Goal: Check status: Check status

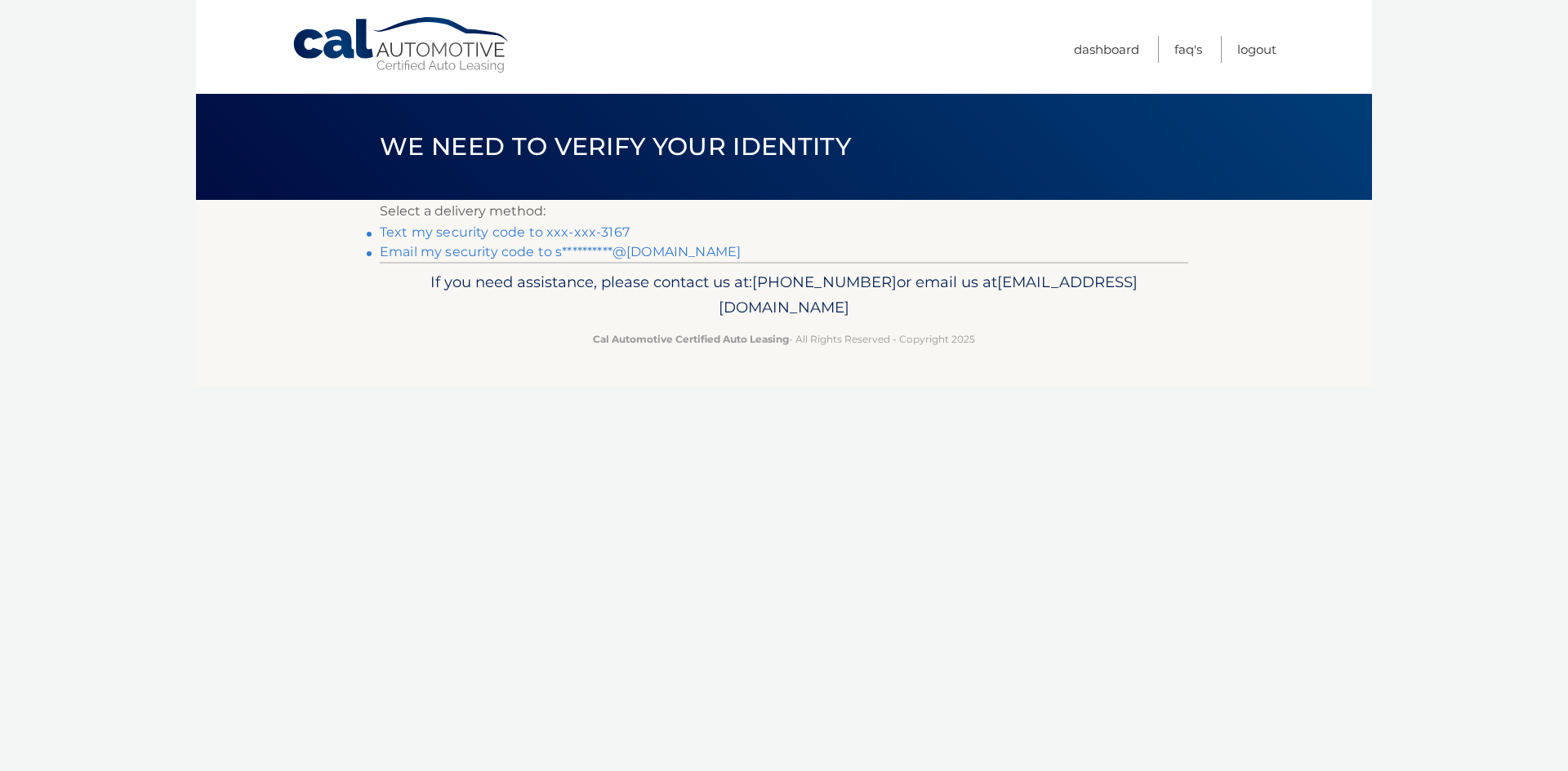
click at [587, 229] on link "Text my security code to xxx-xxx-3167" at bounding box center [505, 232] width 250 height 15
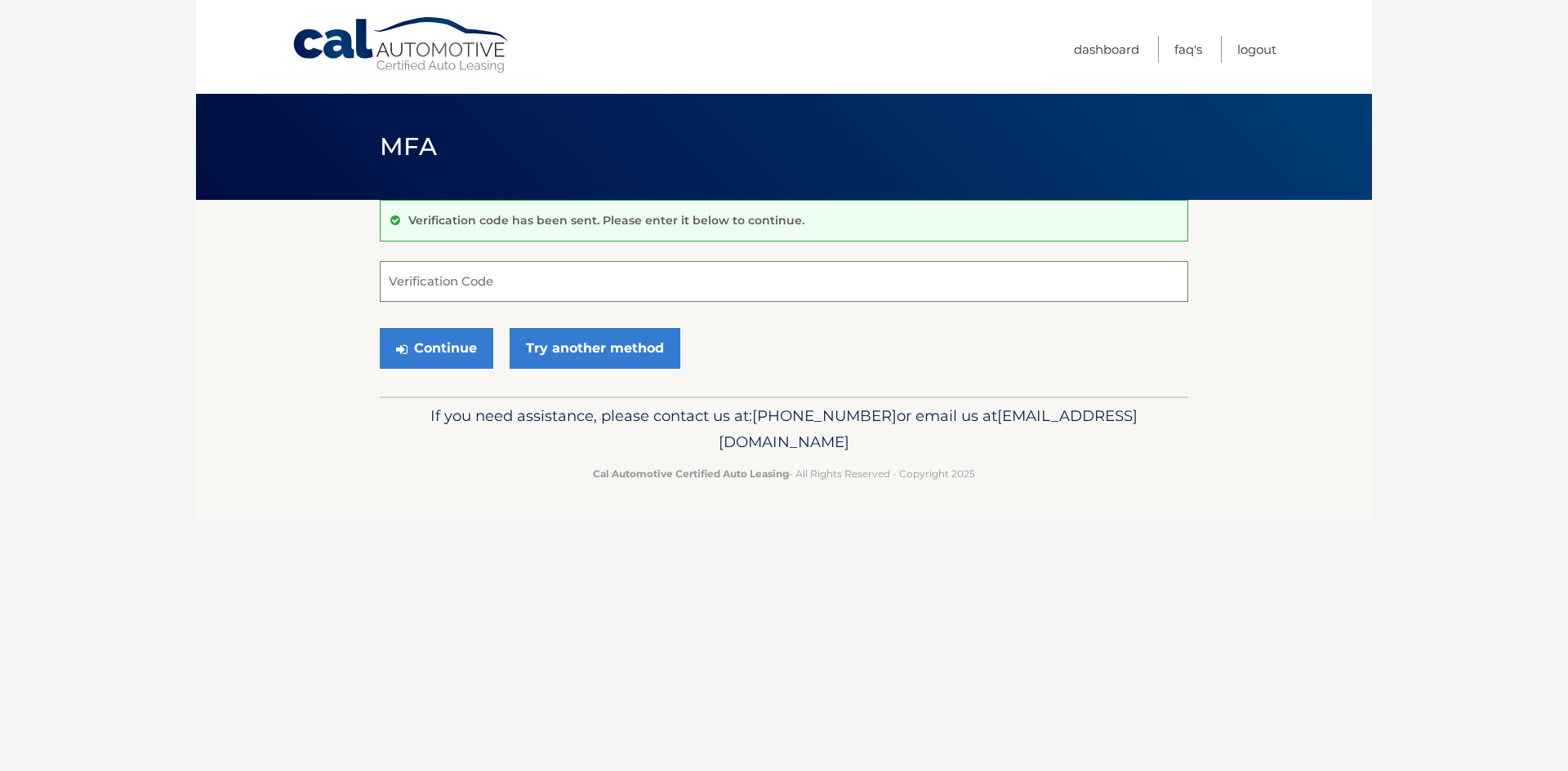
click at [508, 279] on input "Verification Code" at bounding box center [784, 282] width 808 height 40
type input "212123"
click at [444, 361] on button "Continue" at bounding box center [436, 348] width 113 height 40
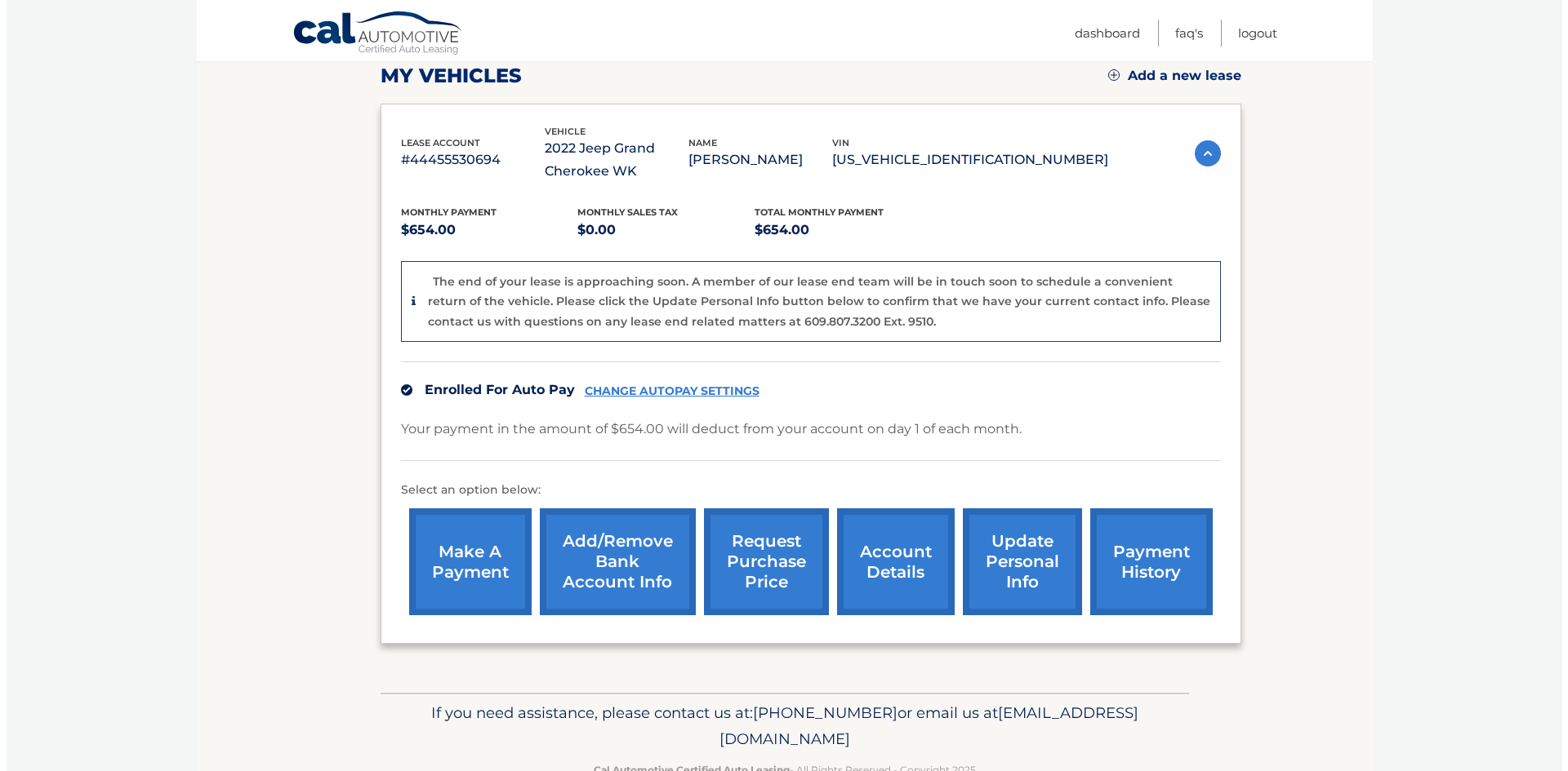
scroll to position [245, 0]
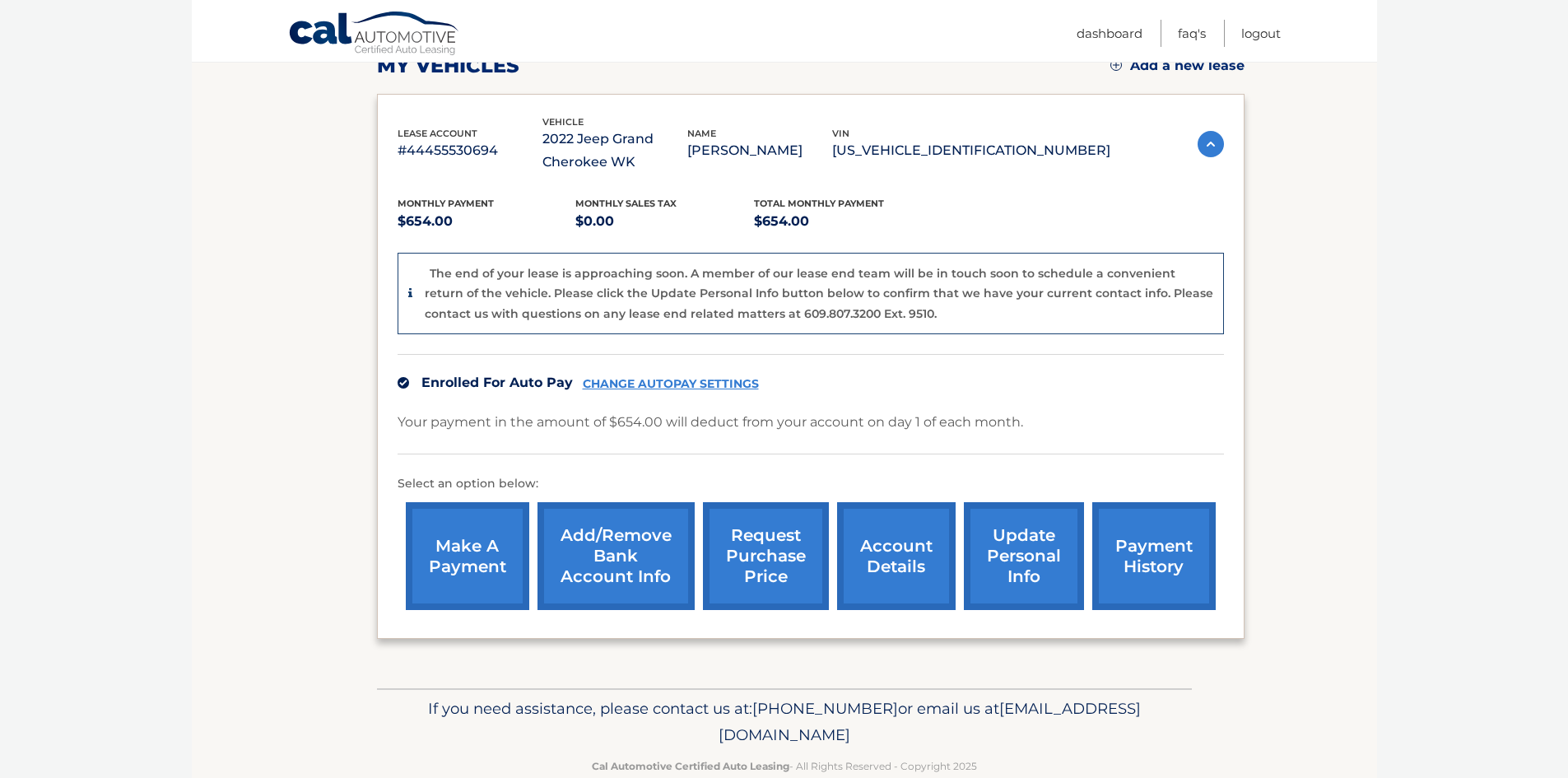
click at [767, 547] on link "request purchase price" at bounding box center [766, 556] width 126 height 108
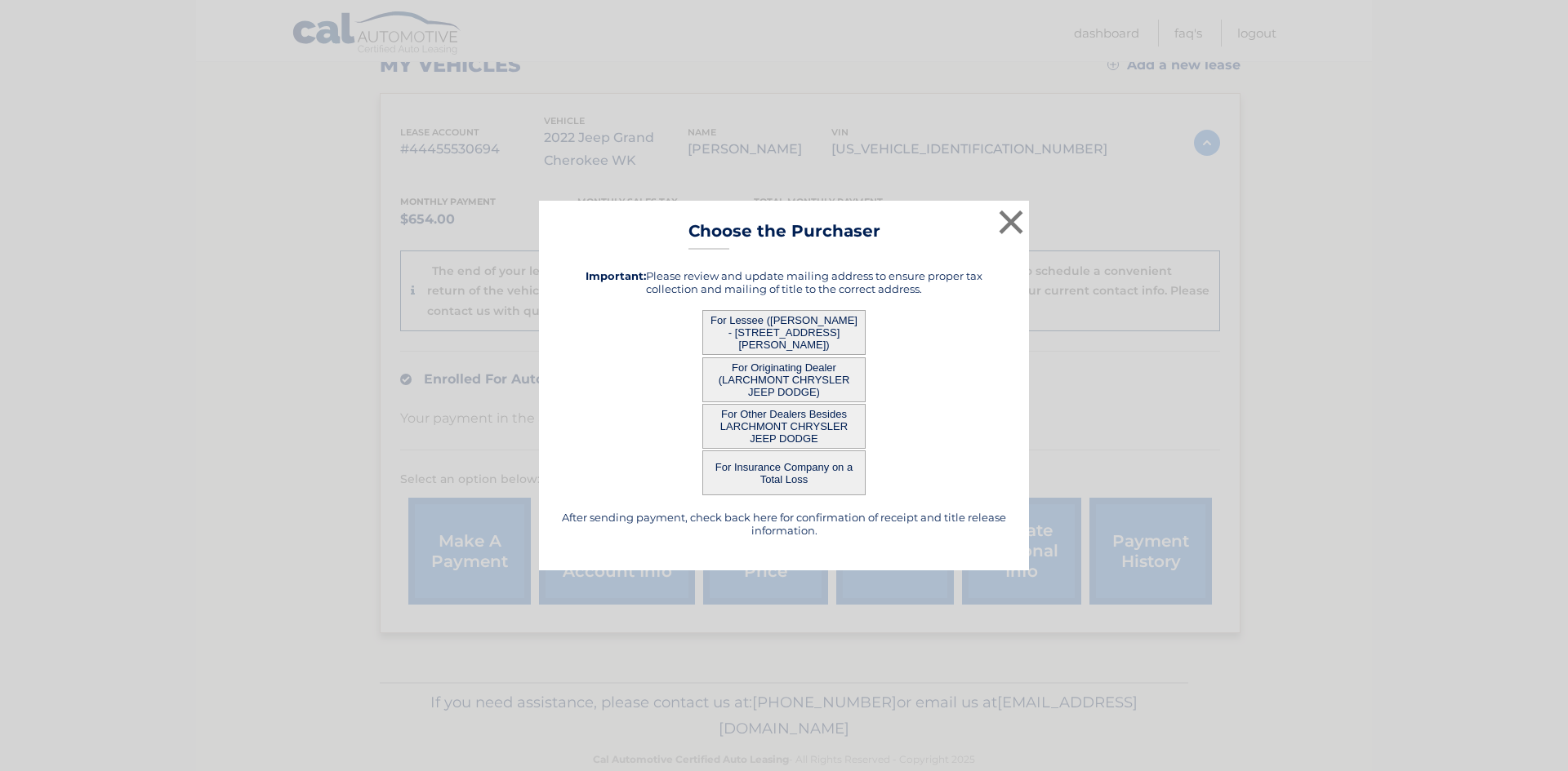
click at [760, 326] on button "For Lessee ([PERSON_NAME] - [STREET_ADDRESS][PERSON_NAME])" at bounding box center [784, 332] width 164 height 45
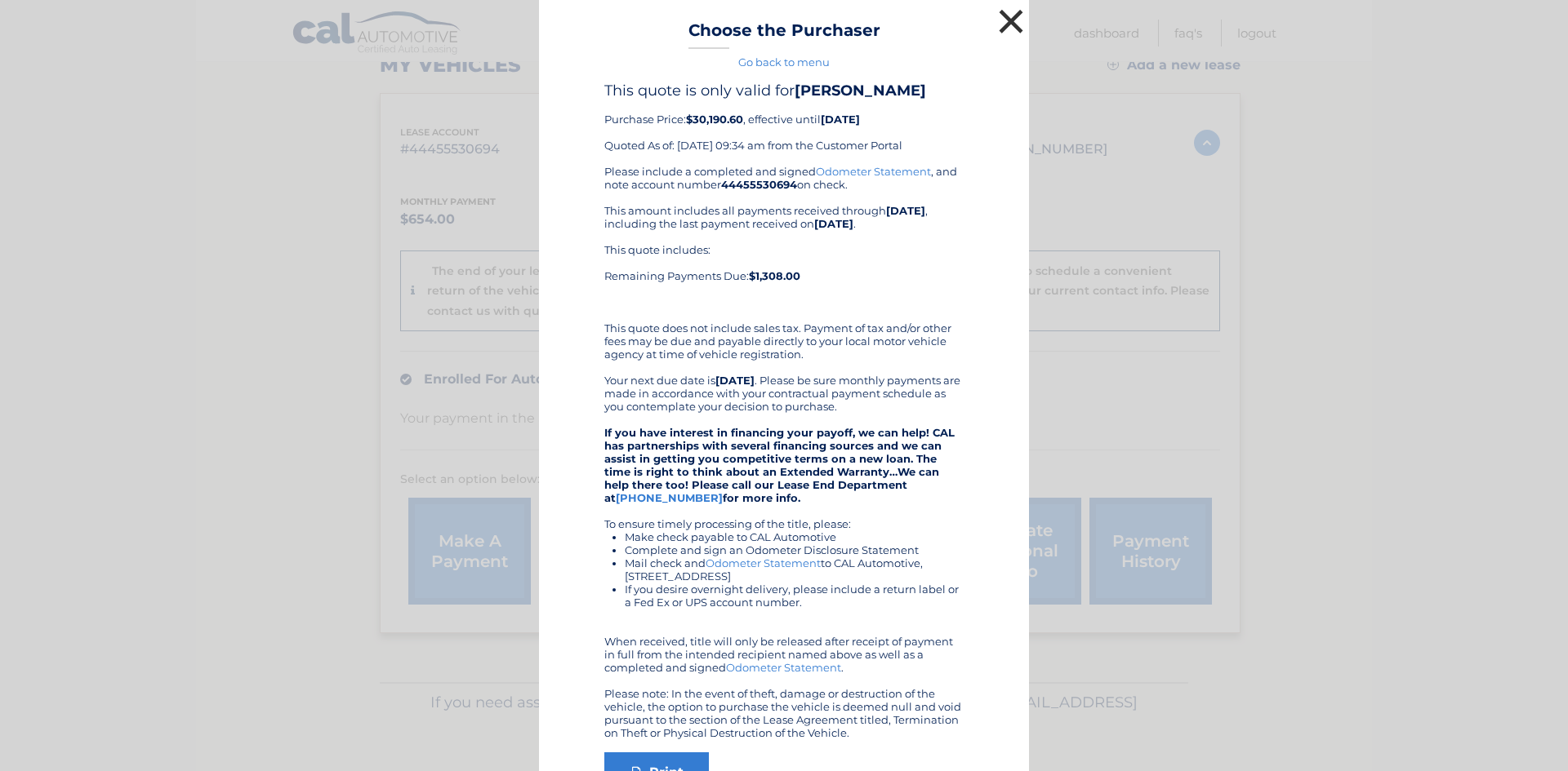
click at [997, 14] on button "×" at bounding box center [1011, 21] width 33 height 33
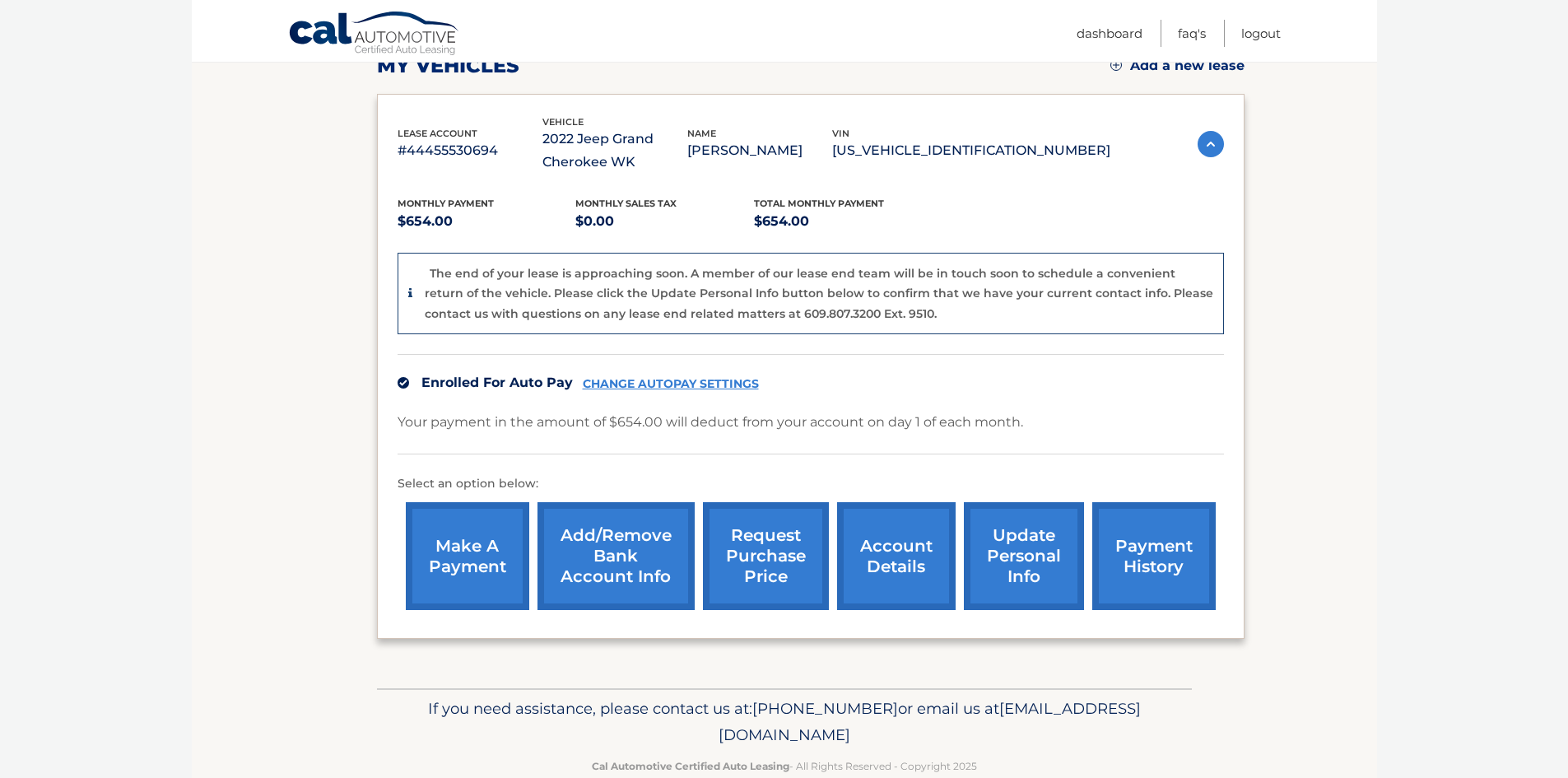
click at [757, 535] on link "request purchase price" at bounding box center [766, 556] width 126 height 108
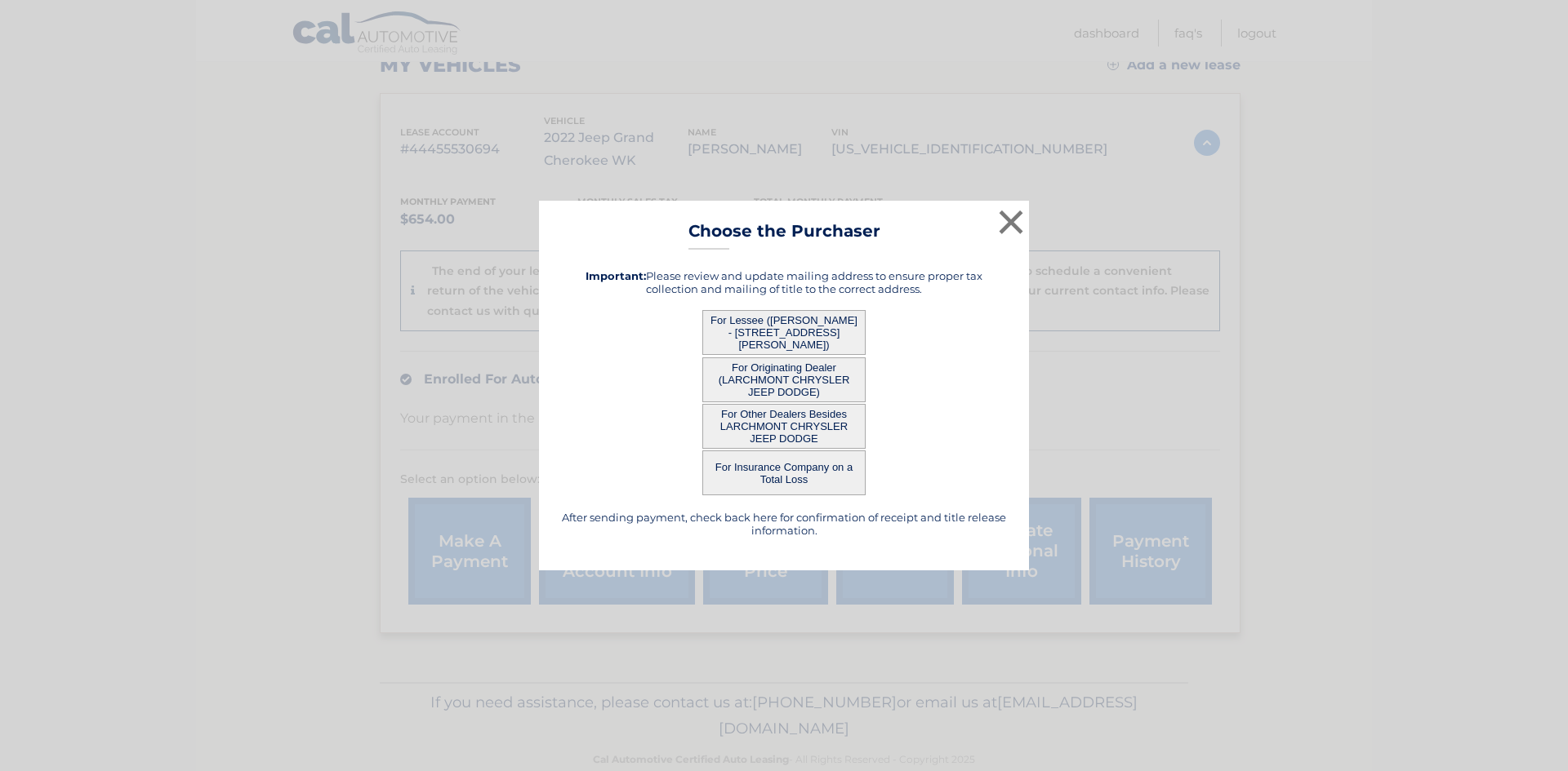
click at [760, 383] on button "For Originating Dealer (LARCHMONT CHRYSLER JEEP DODGE)" at bounding box center [784, 380] width 164 height 45
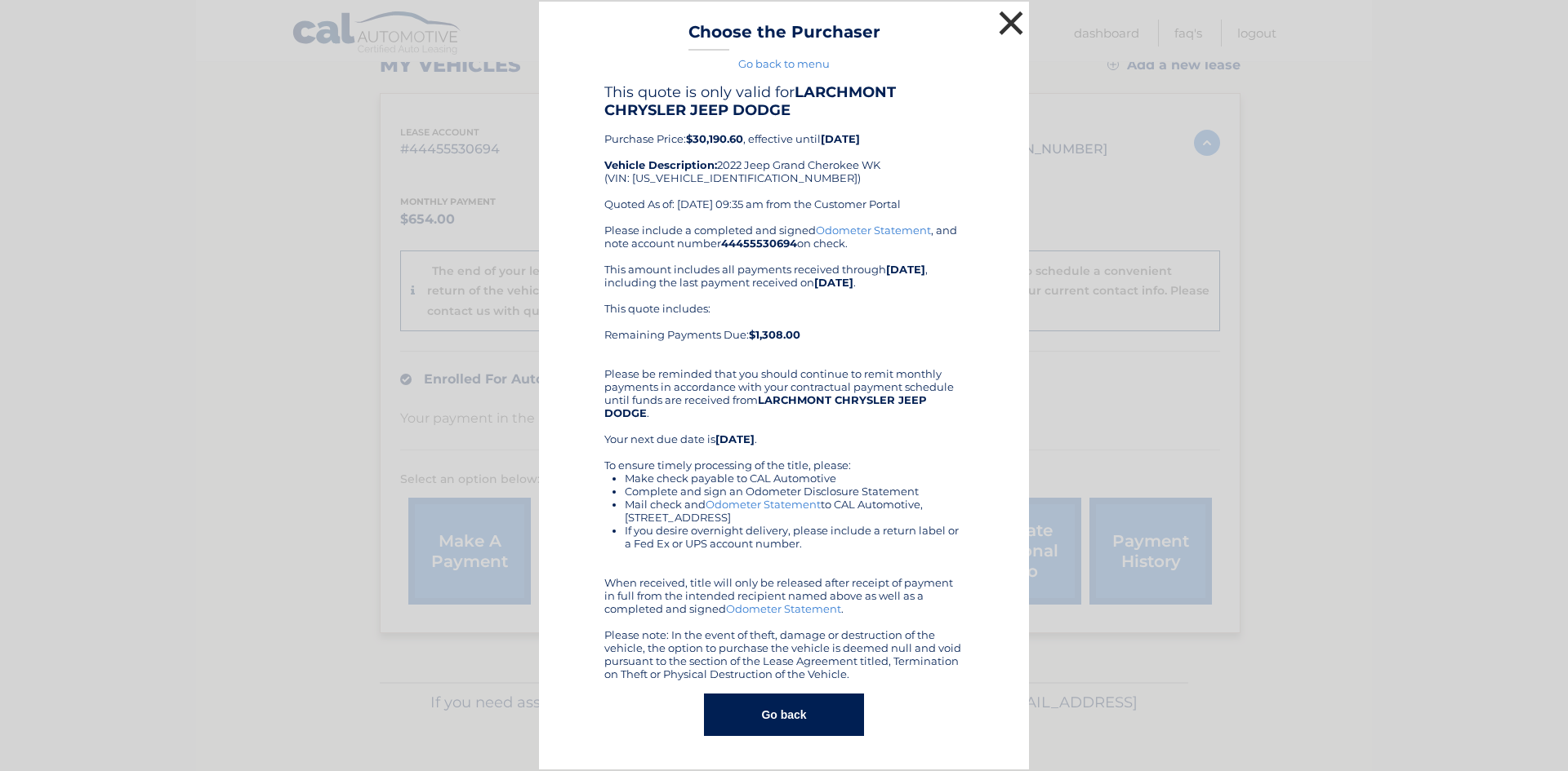
click at [1010, 17] on button "×" at bounding box center [1011, 23] width 33 height 33
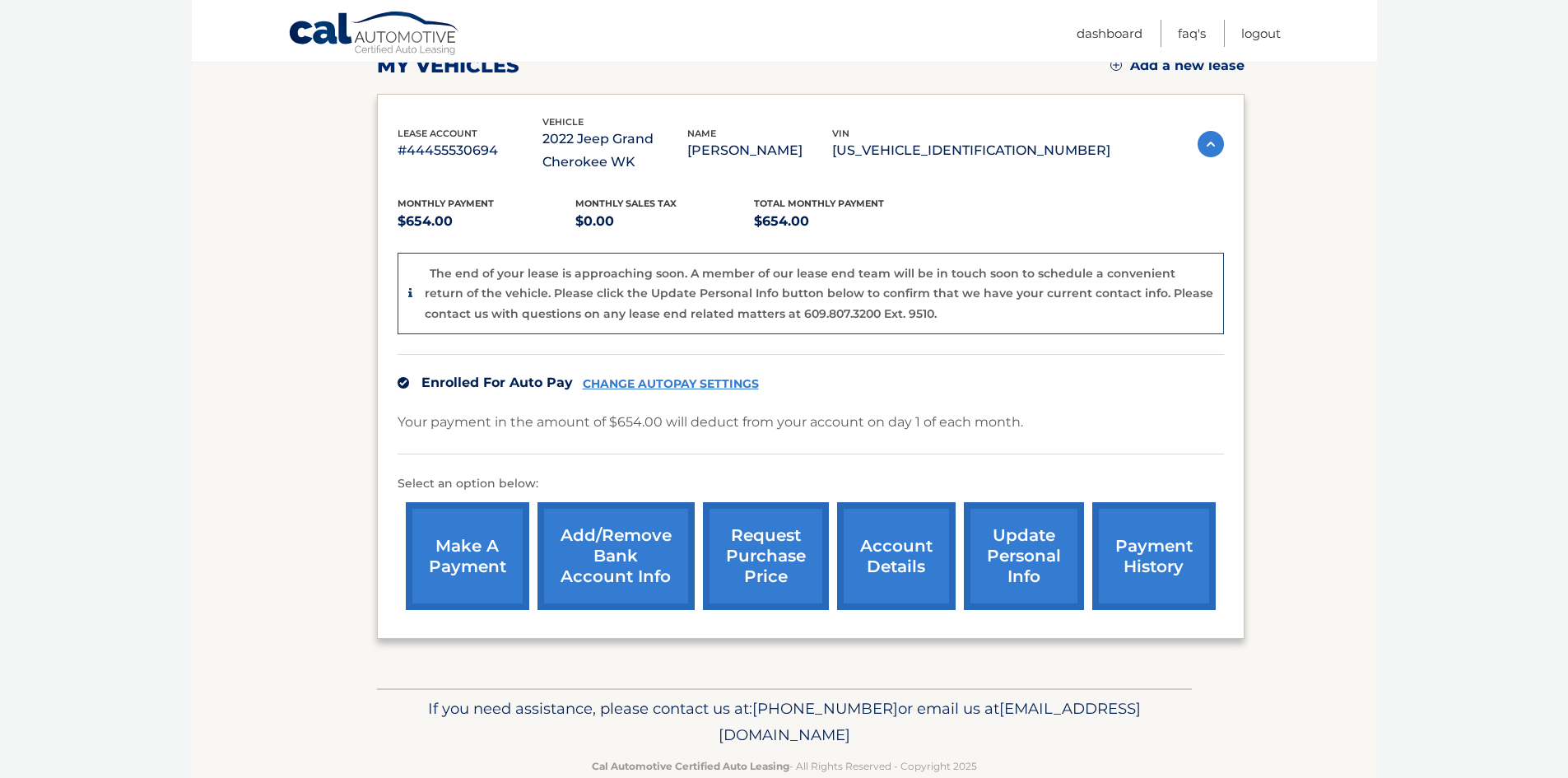
click at [731, 563] on link "request purchase price" at bounding box center [766, 556] width 126 height 108
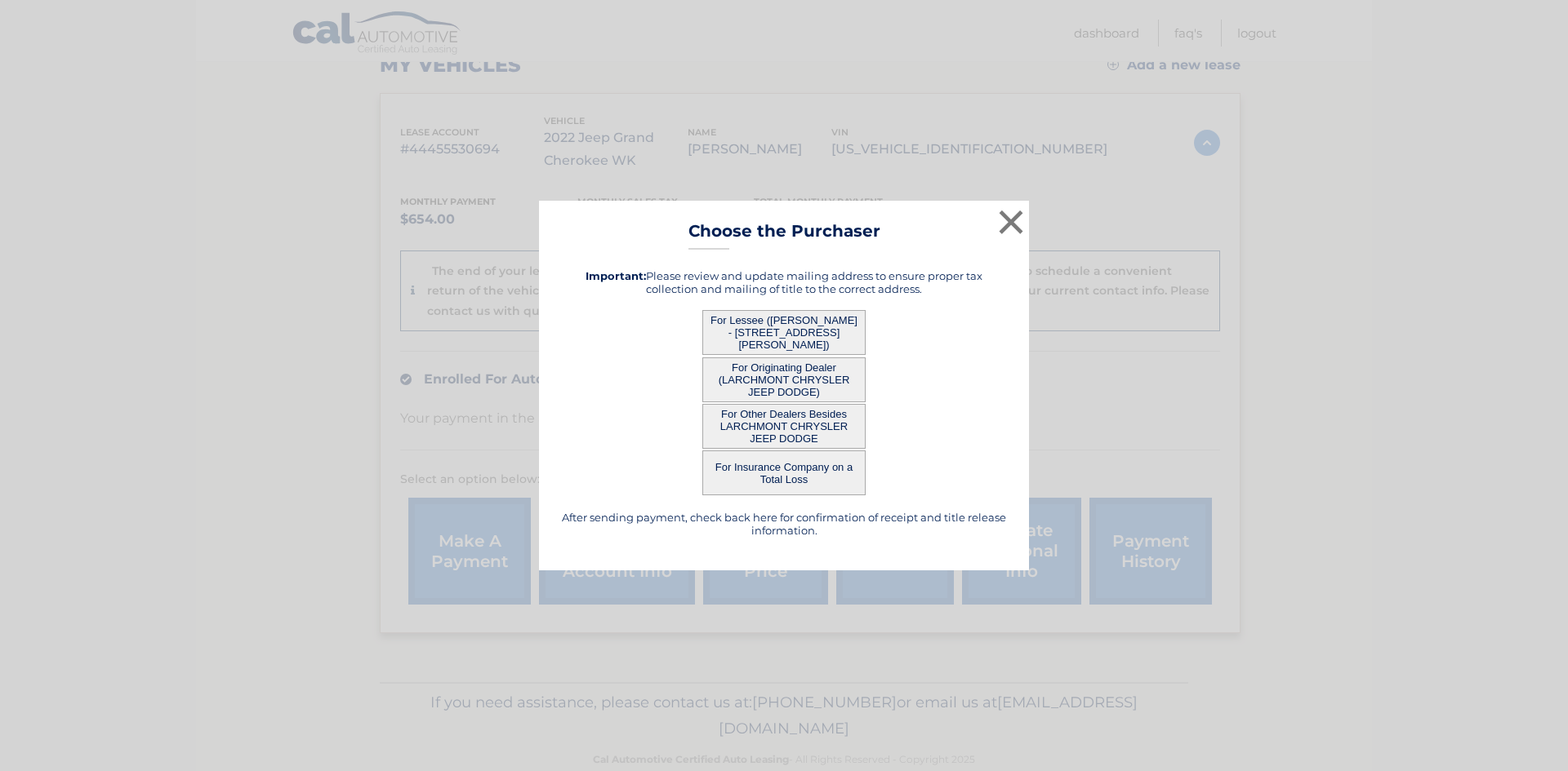
click at [769, 432] on button "For Other Dealers Besides LARCHMONT CHRYSLER JEEP DODGE" at bounding box center [784, 426] width 164 height 45
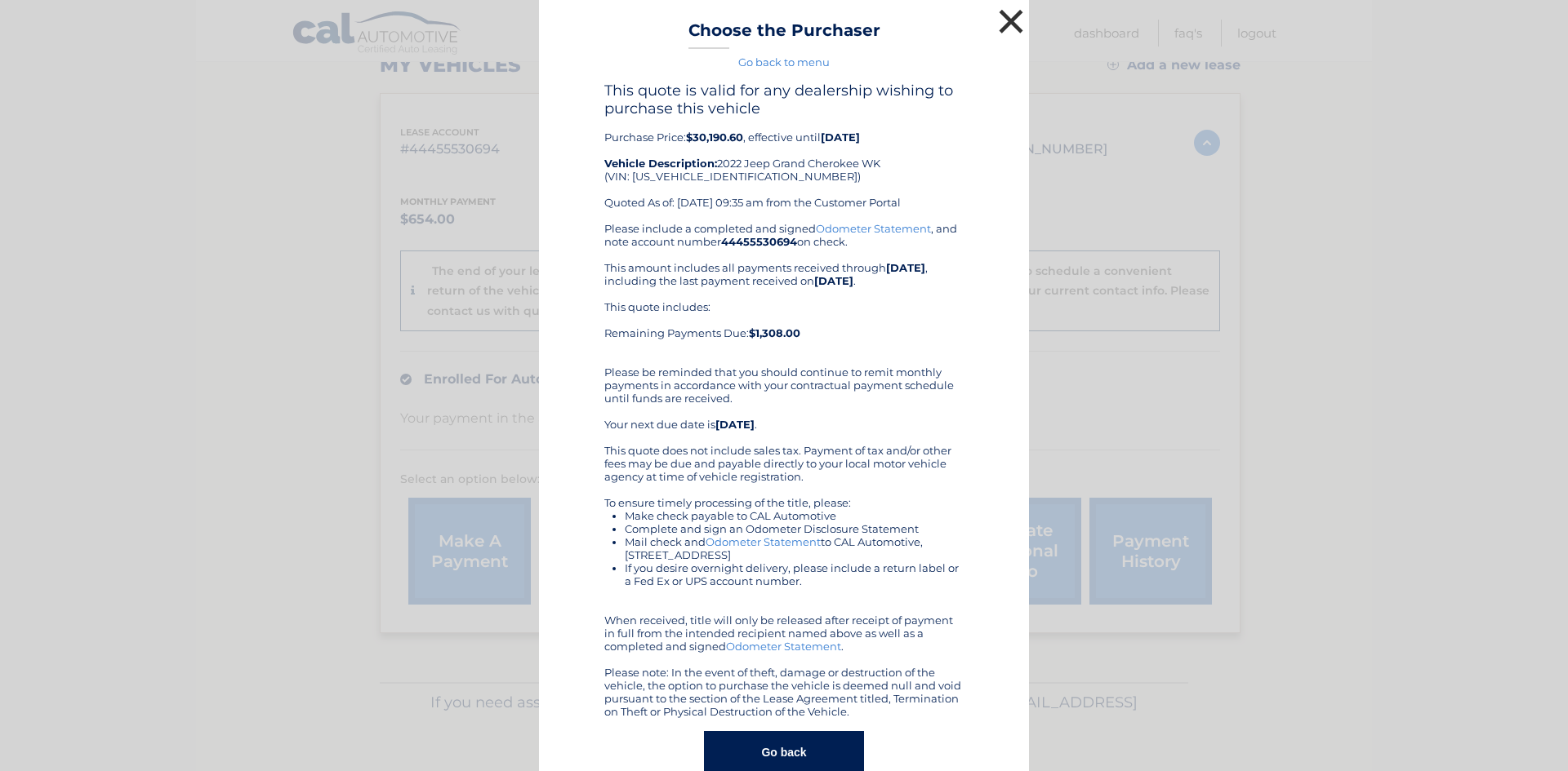
click at [1007, 14] on button "×" at bounding box center [1011, 21] width 33 height 33
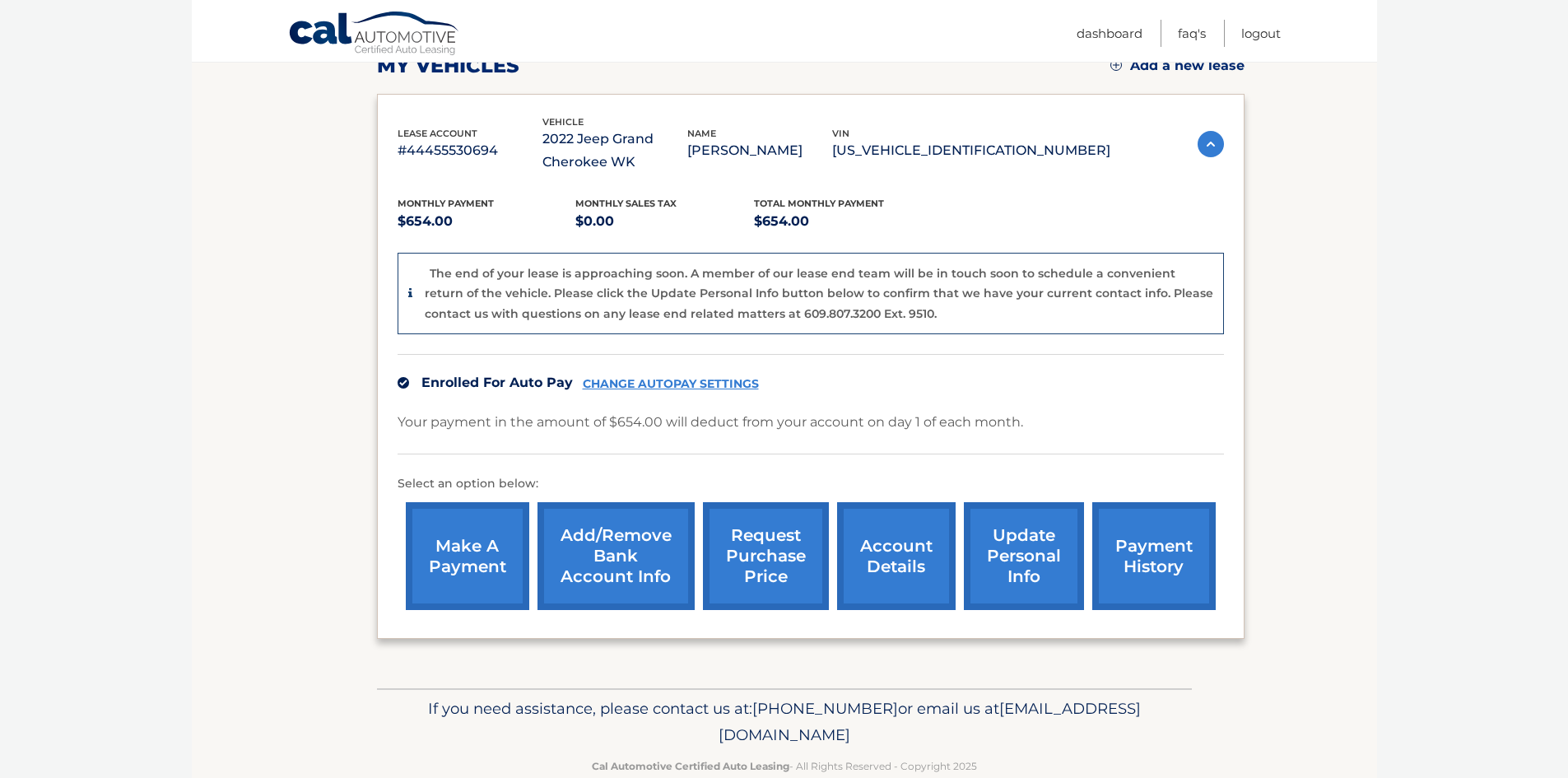
click at [744, 582] on link "request purchase price" at bounding box center [766, 556] width 126 height 108
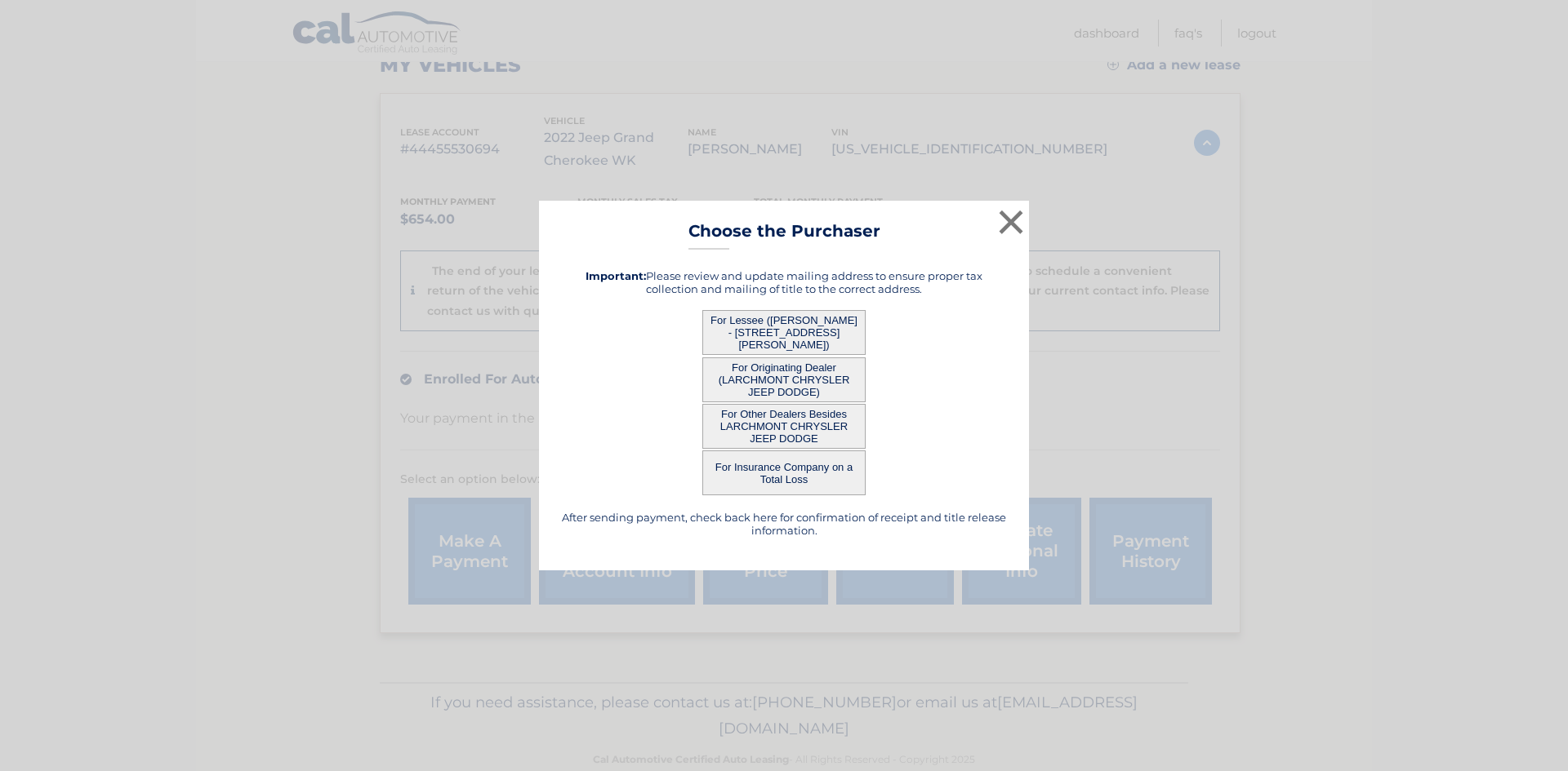
click at [779, 468] on button "For Insurance Company on a Total Loss" at bounding box center [784, 472] width 164 height 45
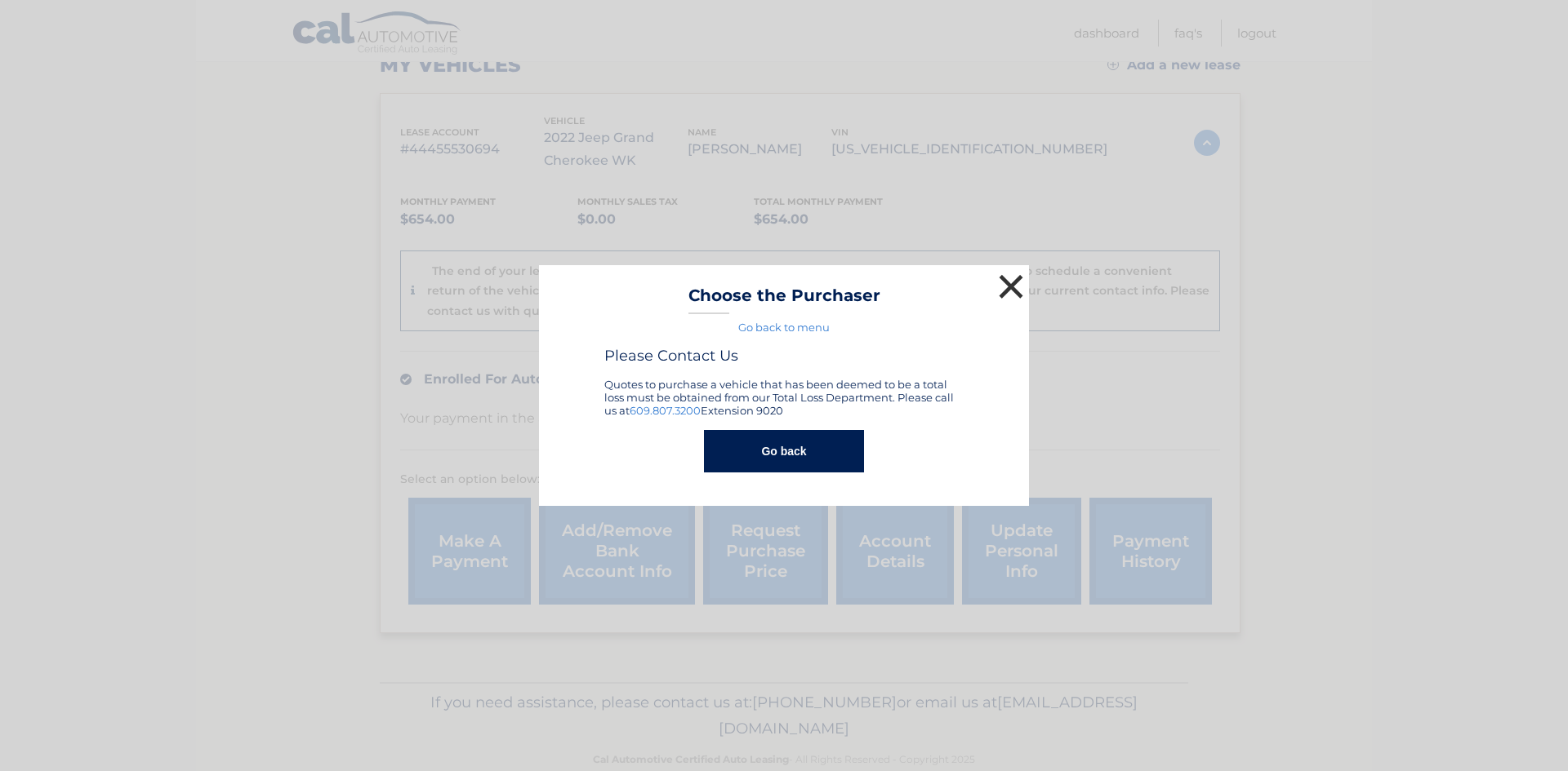
click at [1005, 289] on button "×" at bounding box center [1011, 286] width 33 height 33
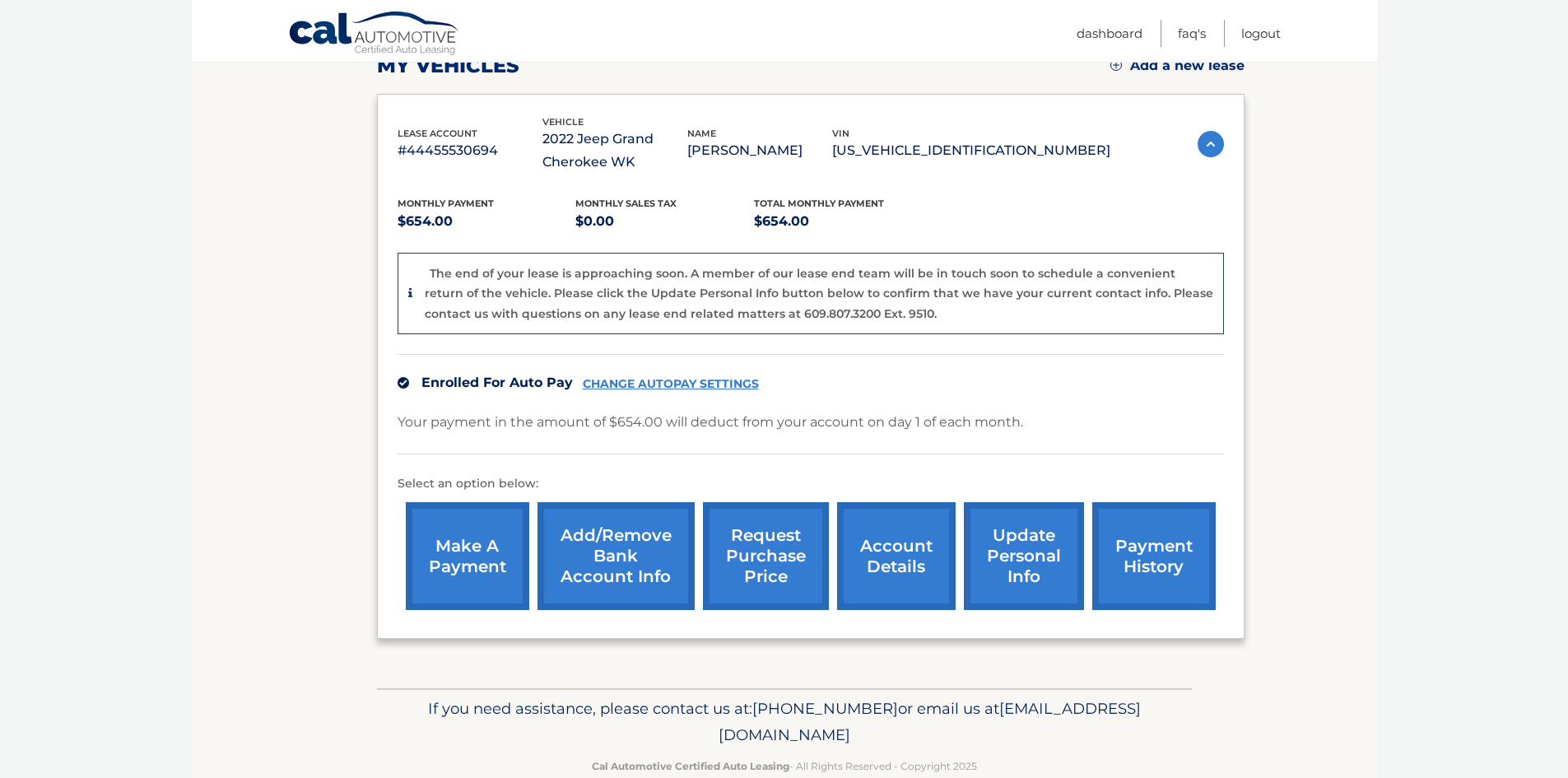
click at [725, 564] on link "request purchase price" at bounding box center [766, 556] width 126 height 108
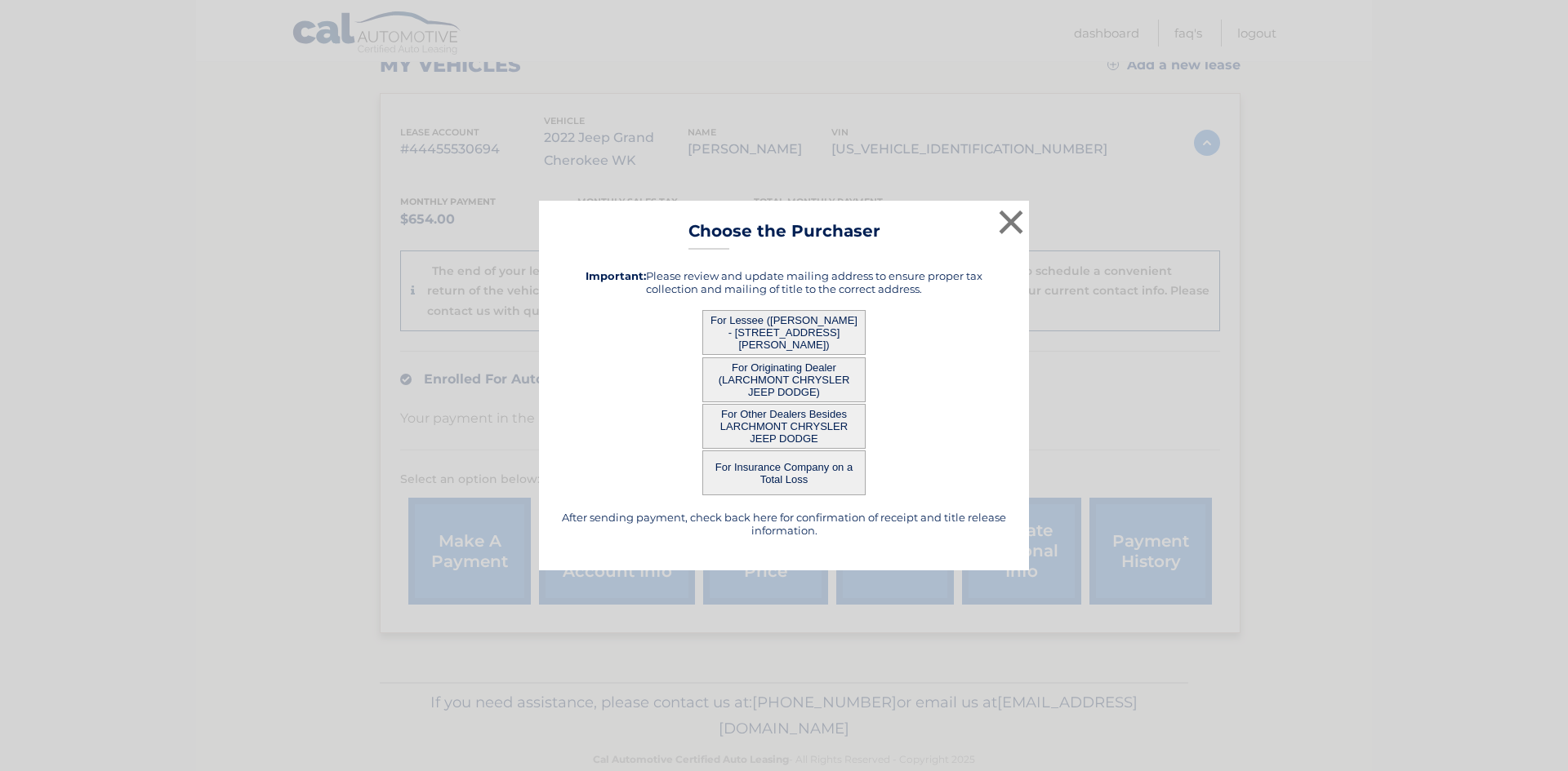
click at [761, 427] on button "For Other Dealers Besides LARCHMONT CHRYSLER JEEP DODGE" at bounding box center [784, 426] width 164 height 45
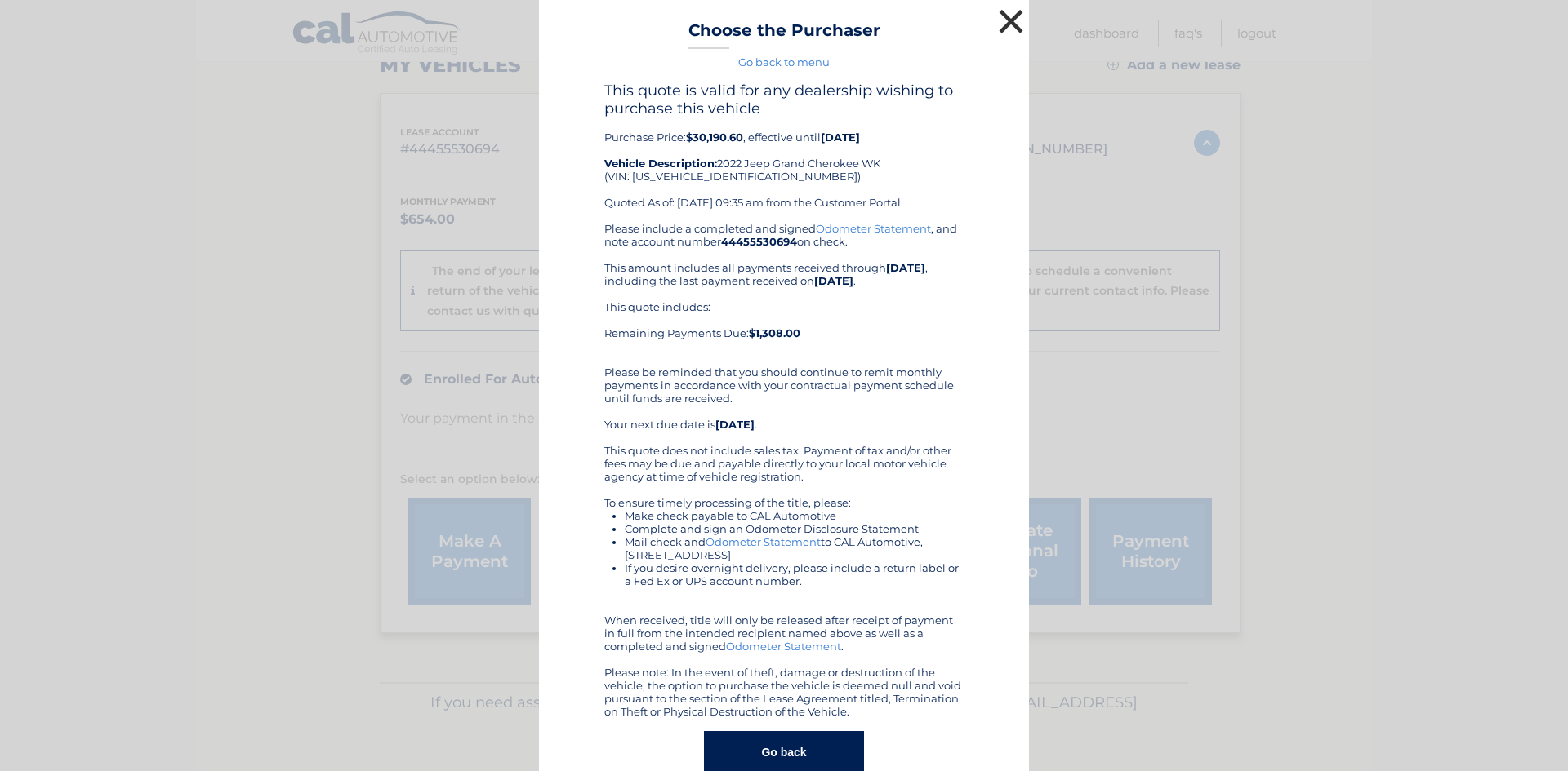
click at [1008, 16] on button "×" at bounding box center [1011, 21] width 33 height 33
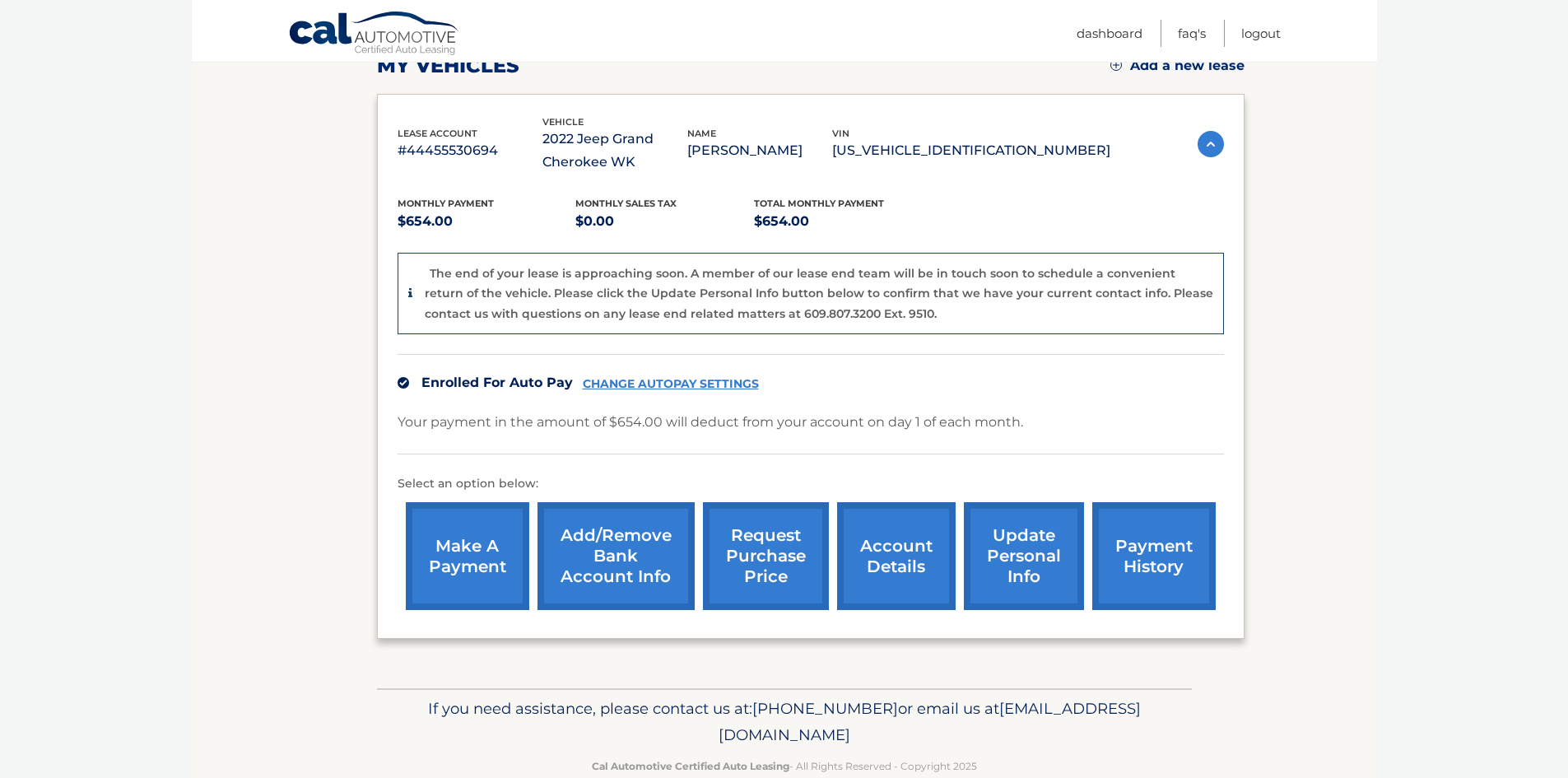
click at [757, 556] on link "request purchase price" at bounding box center [766, 556] width 126 height 108
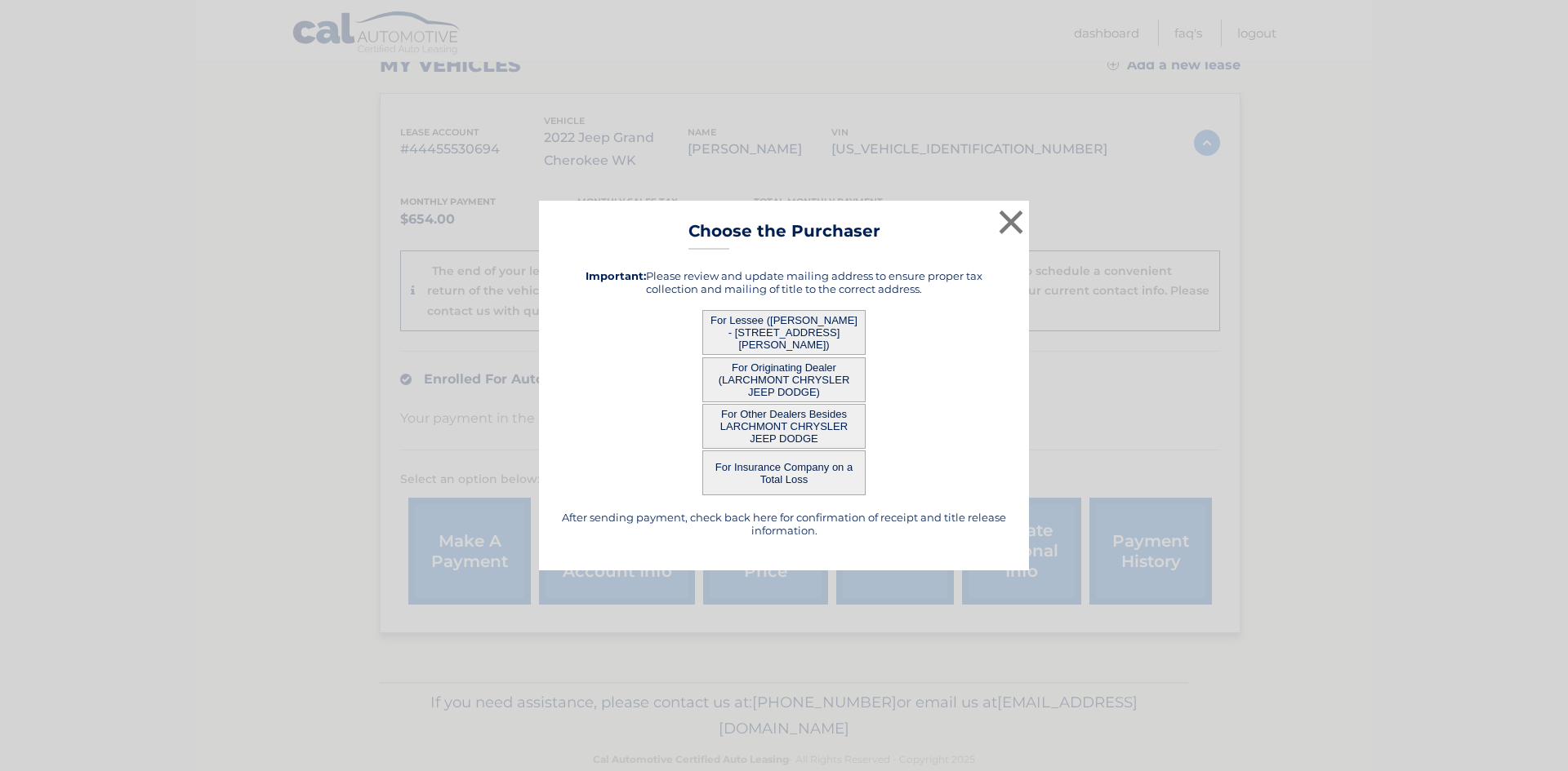
click at [765, 336] on button "For Lessee ([PERSON_NAME] - [STREET_ADDRESS][PERSON_NAME])" at bounding box center [784, 332] width 164 height 45
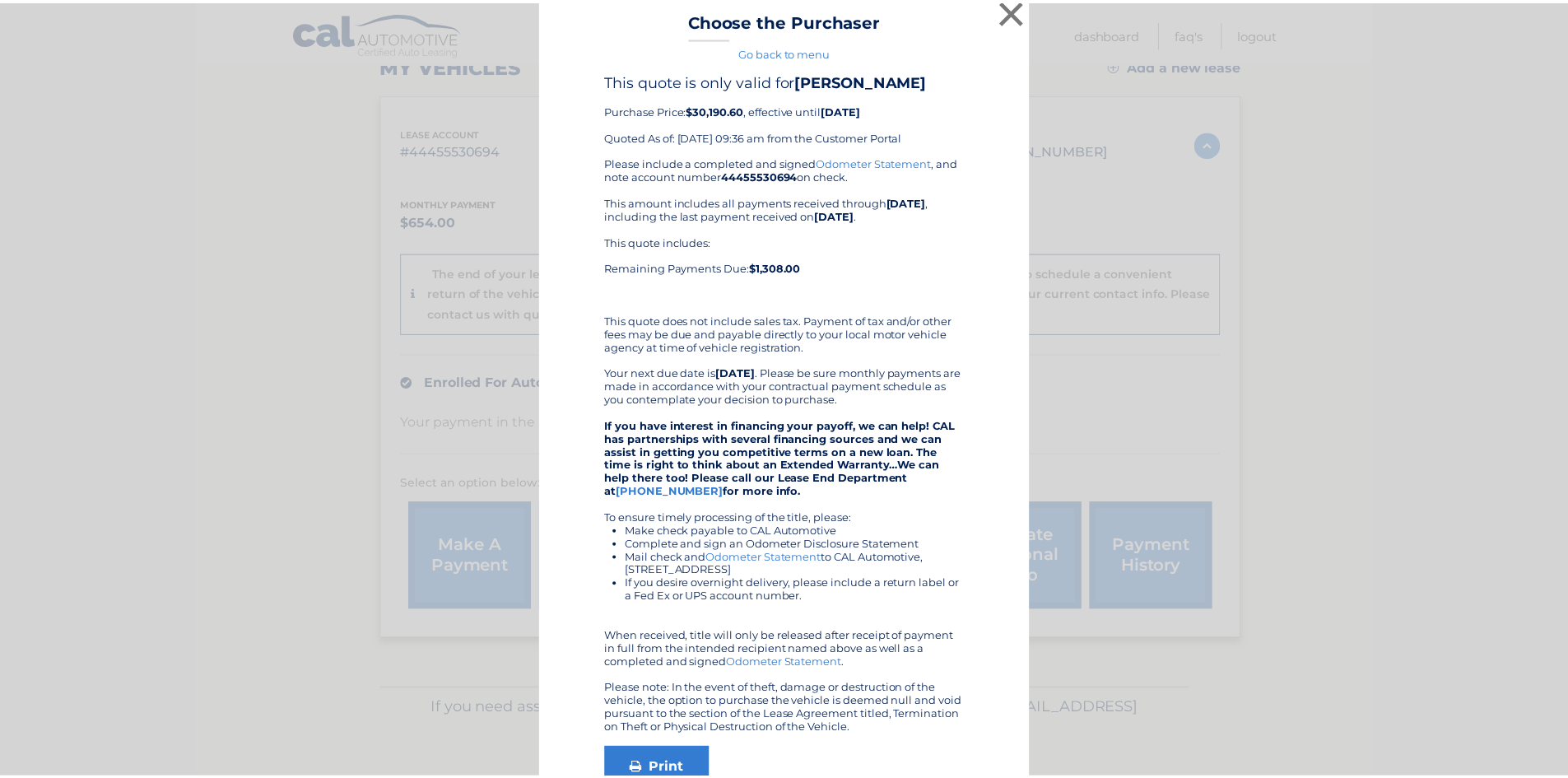
scroll to position [0, 0]
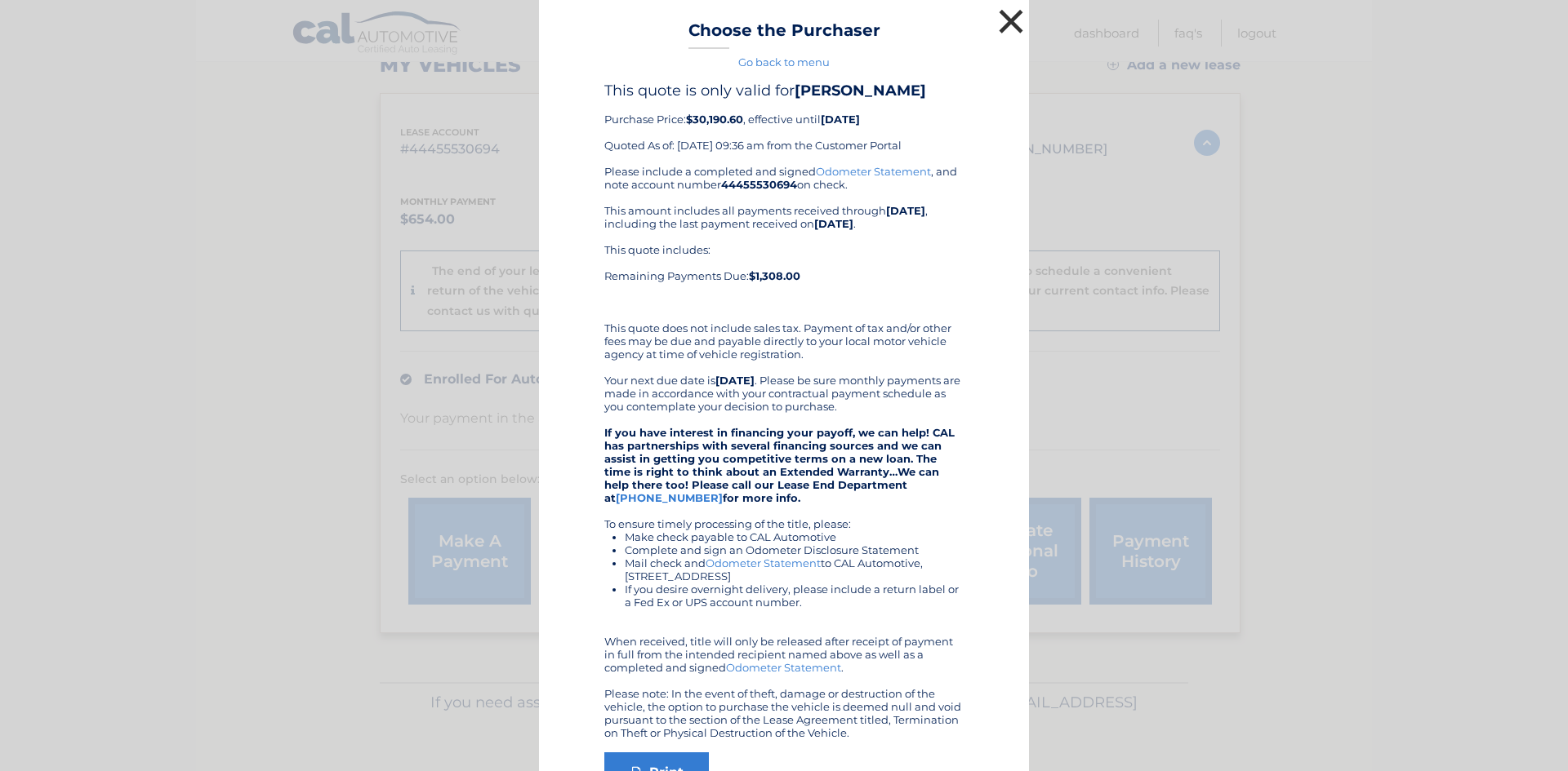
click at [1001, 19] on button "×" at bounding box center [1011, 21] width 33 height 33
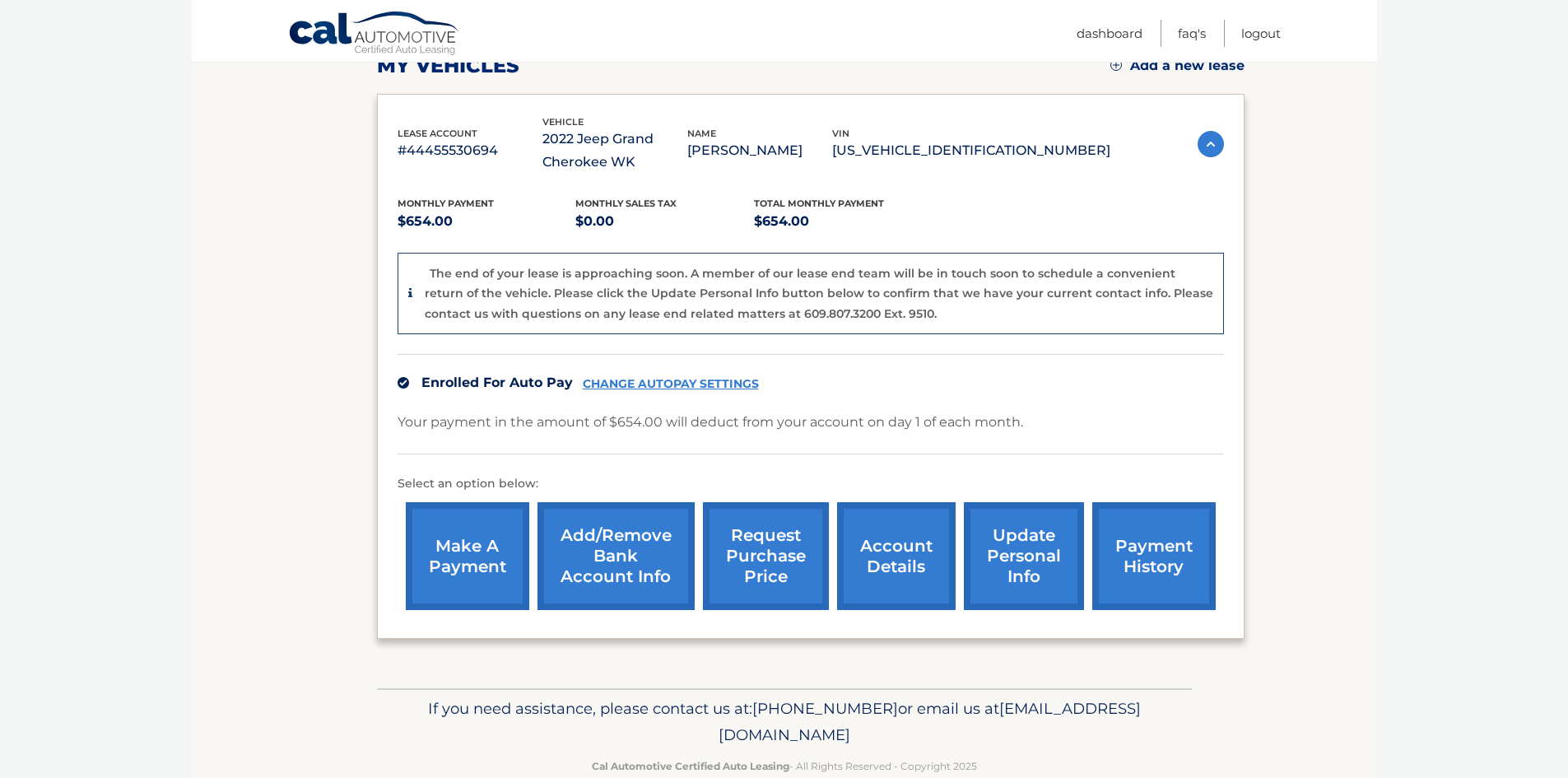
click at [917, 581] on link "account details" at bounding box center [896, 556] width 118 height 108
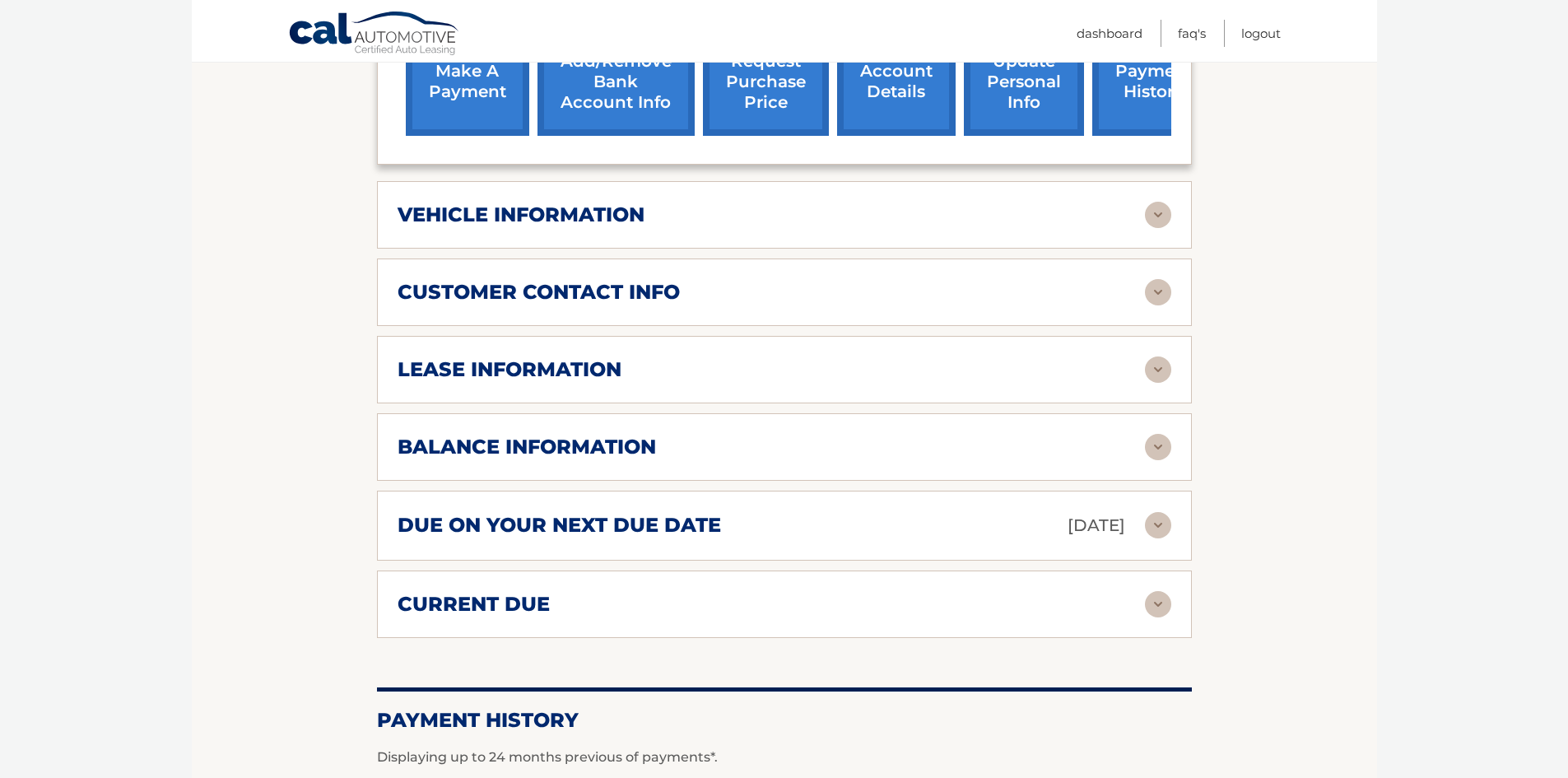
scroll to position [659, 0]
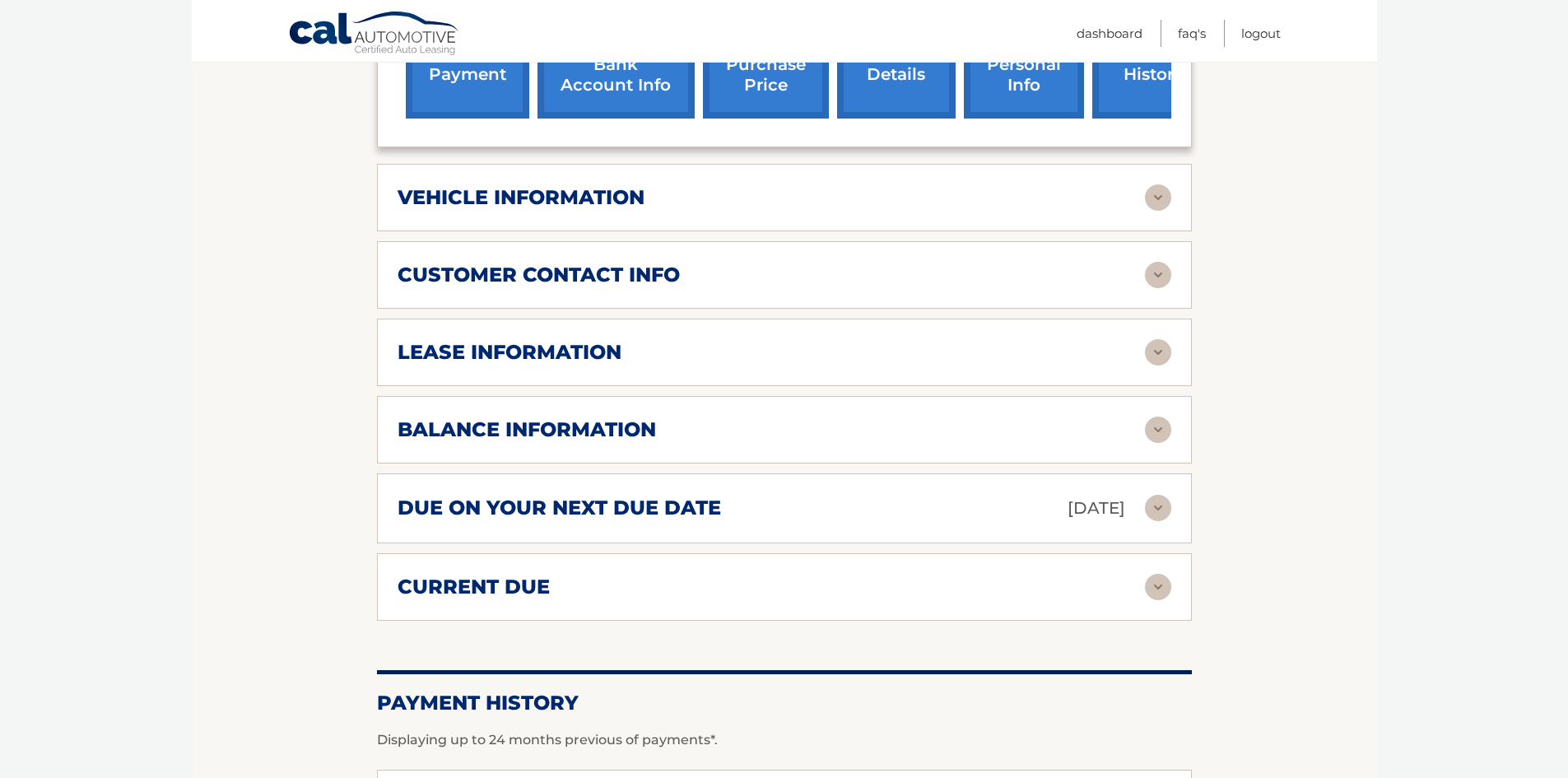
click at [744, 424] on div "balance information" at bounding box center [771, 430] width 748 height 25
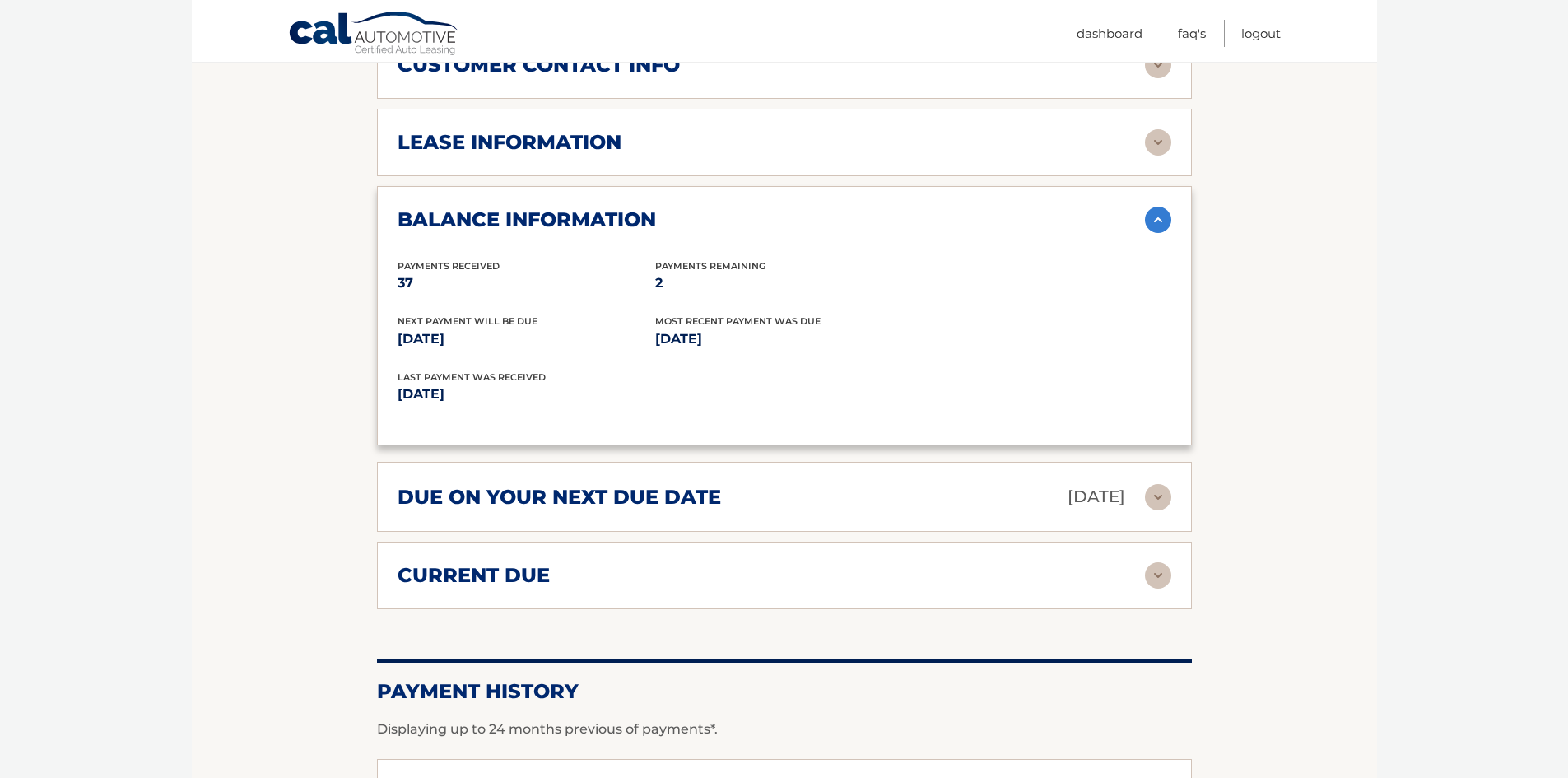
scroll to position [906, 0]
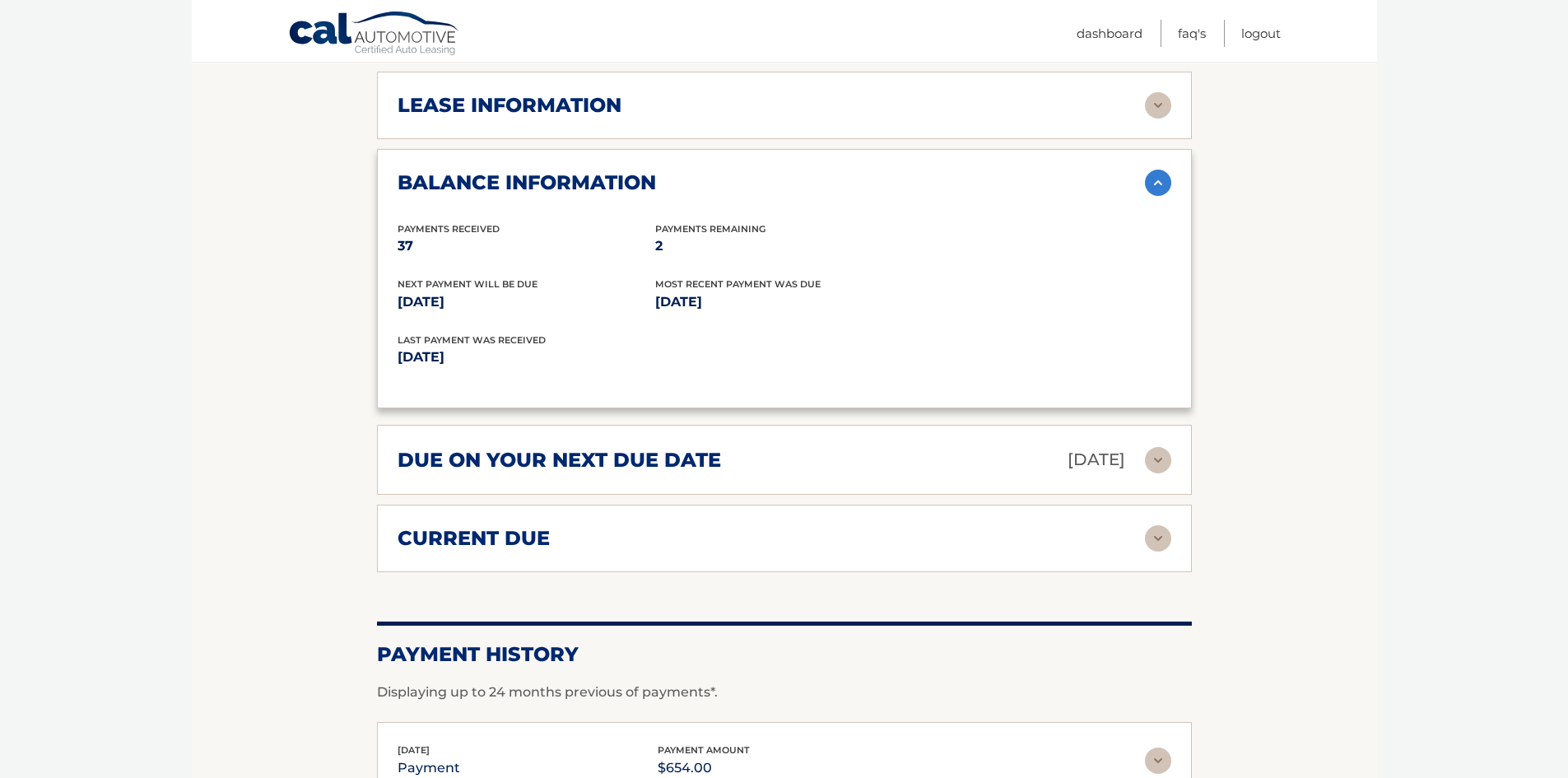
click at [721, 472] on div "due on your next due date Sep 01, 2025" at bounding box center [771, 460] width 748 height 29
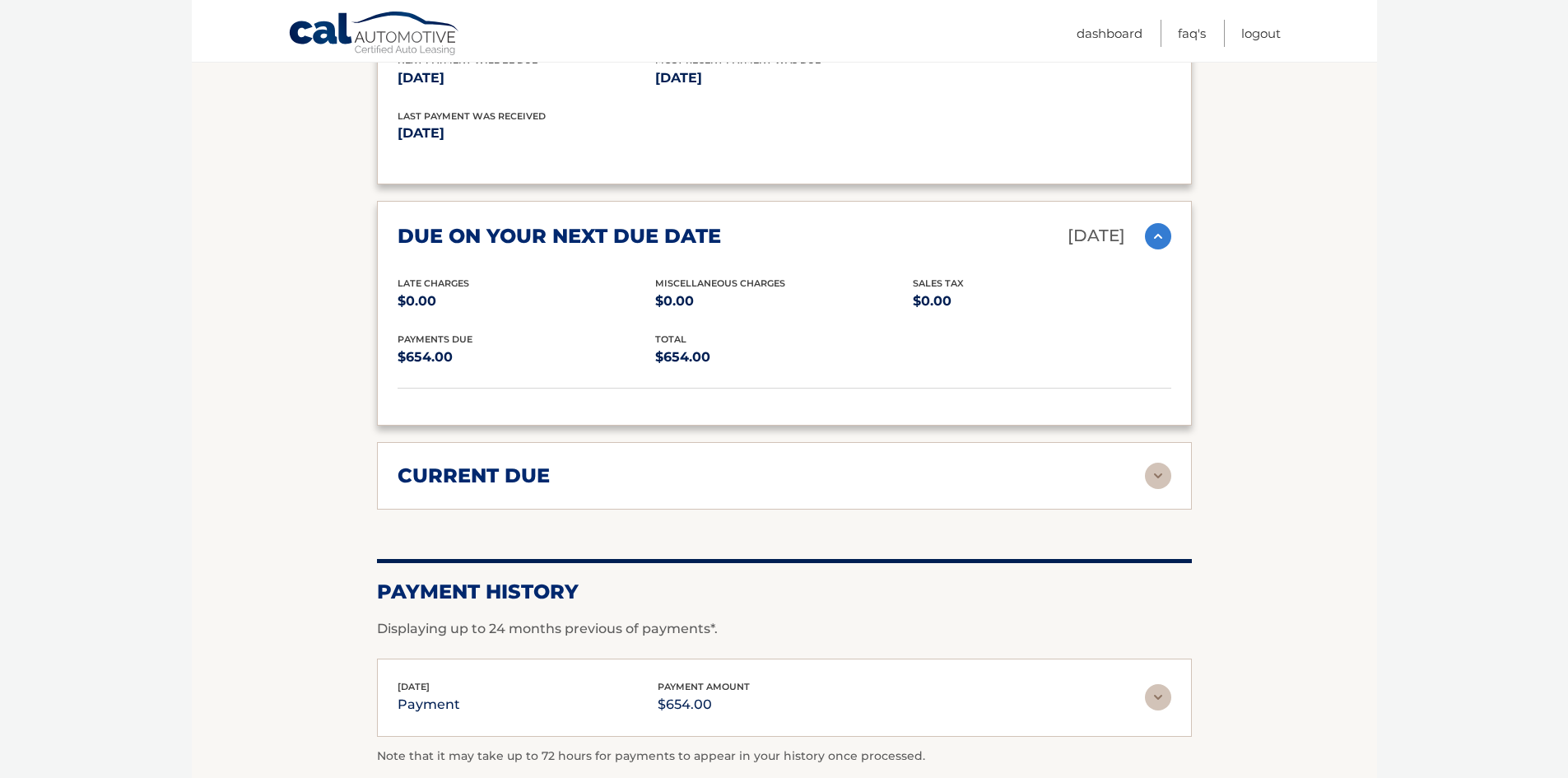
scroll to position [1153, 0]
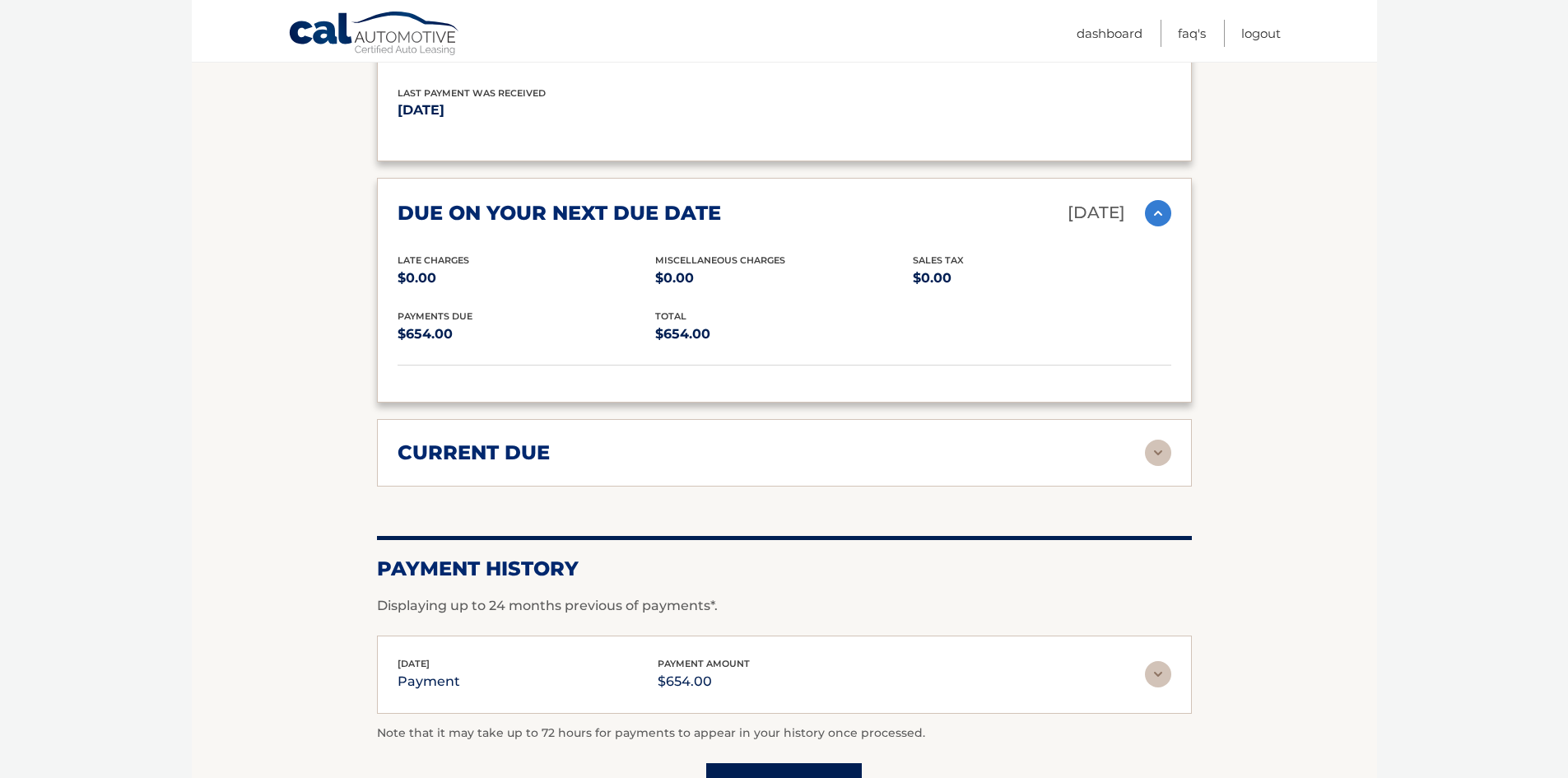
click at [726, 461] on div "current due" at bounding box center [771, 453] width 748 height 25
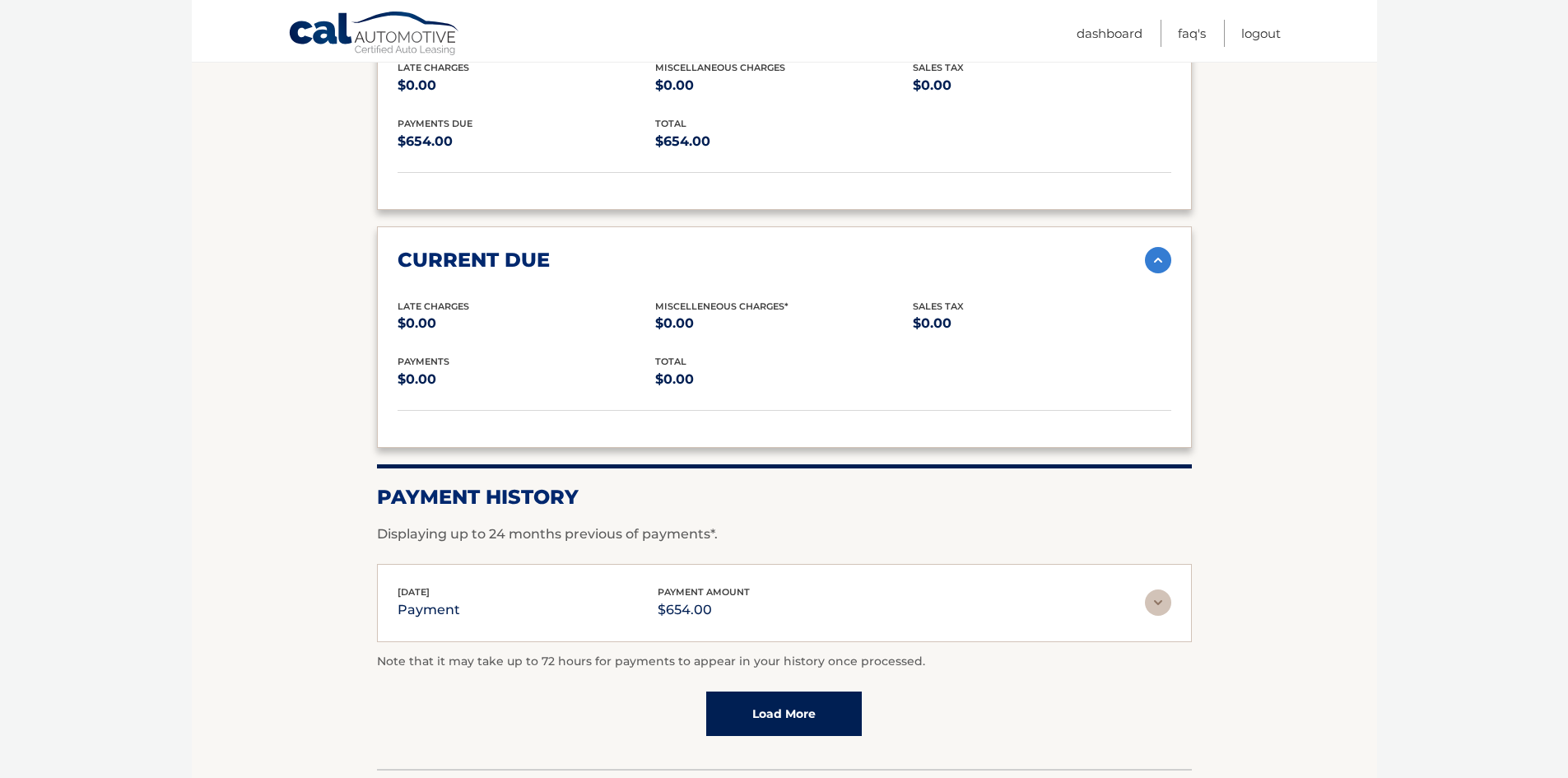
scroll to position [1400, 0]
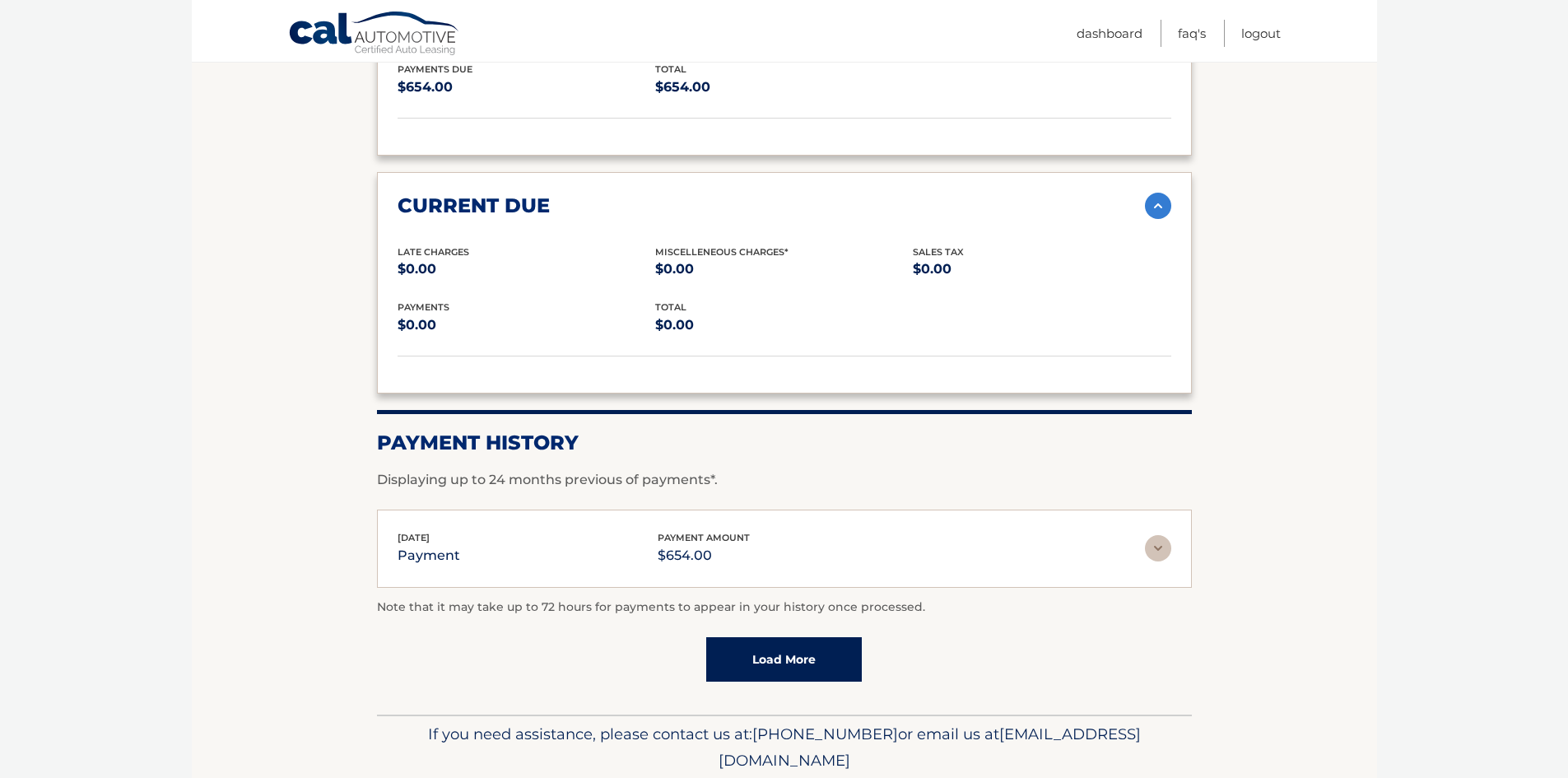
click at [1158, 552] on img at bounding box center [1158, 548] width 26 height 26
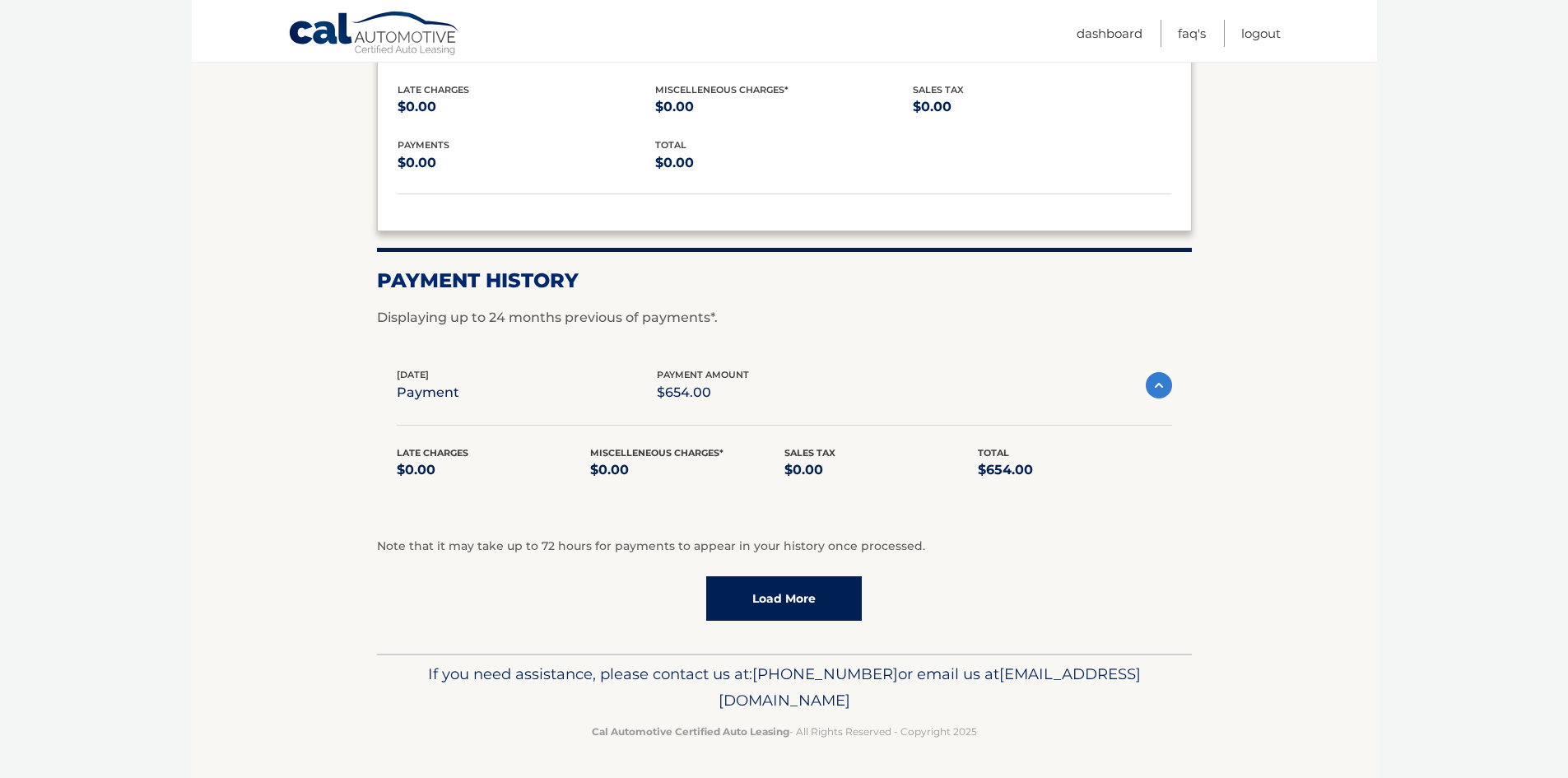
scroll to position [1564, 0]
click at [790, 598] on link "Load More" at bounding box center [784, 598] width 156 height 44
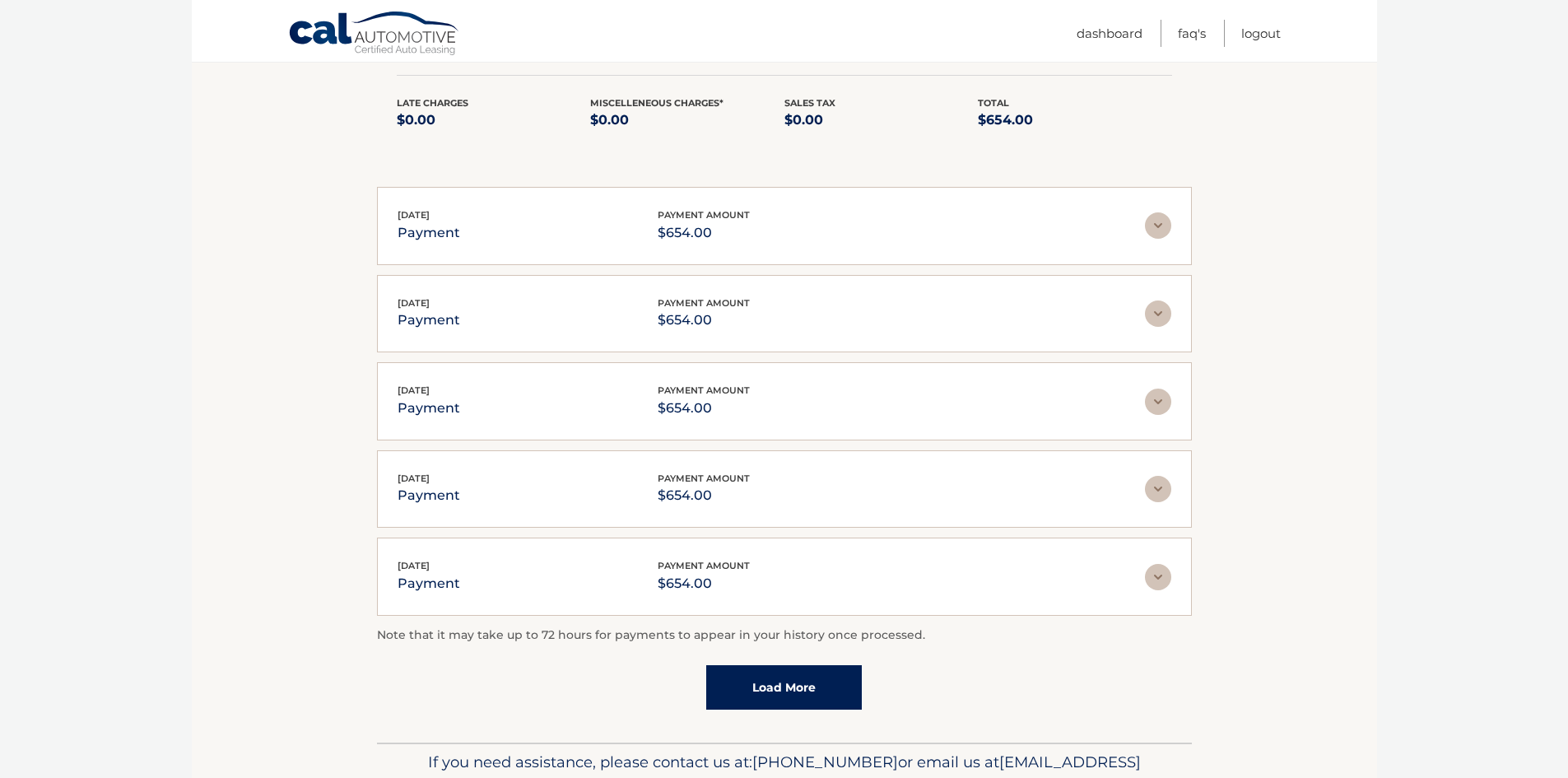
scroll to position [2002, 0]
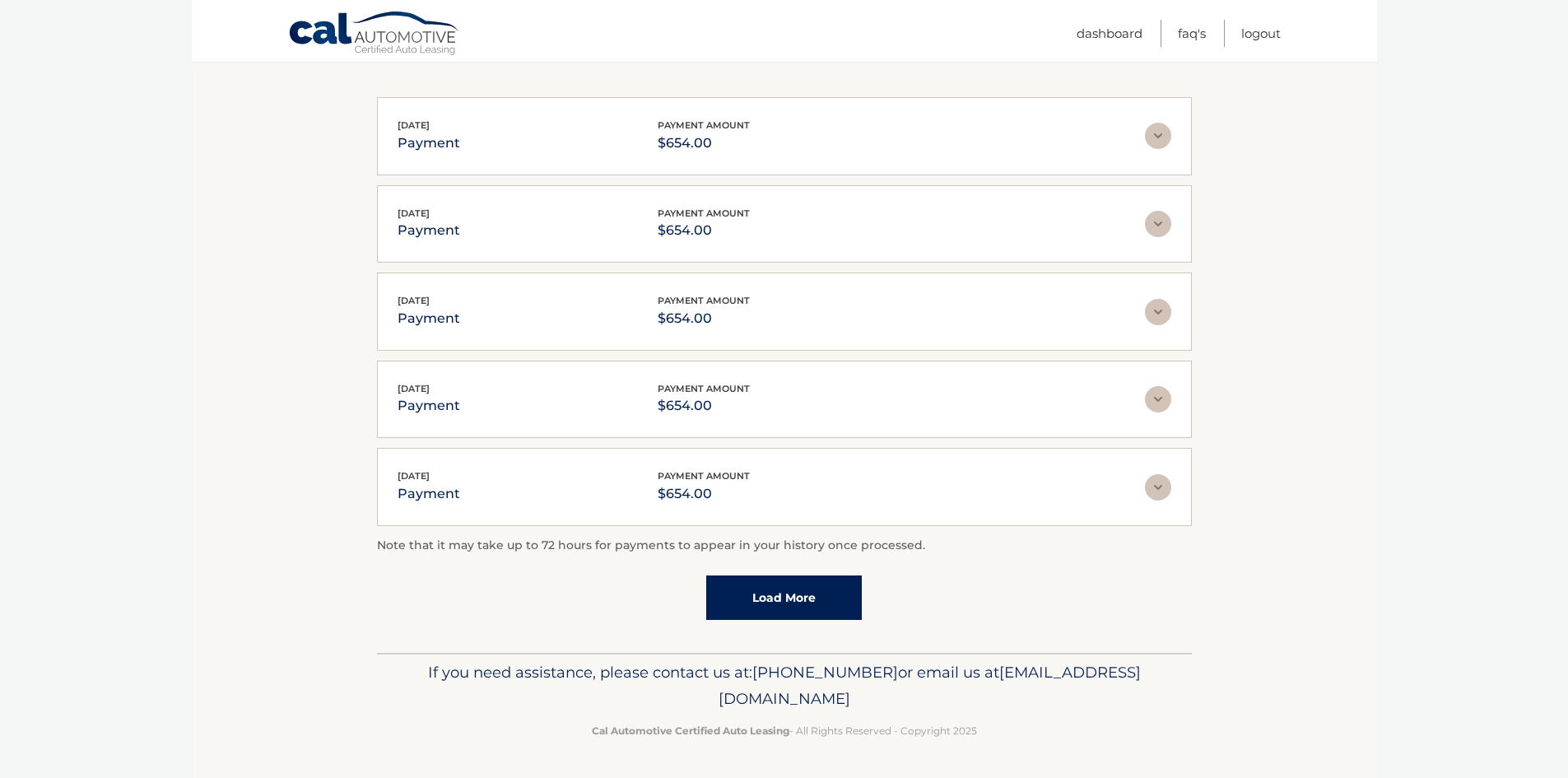
click at [1162, 485] on img at bounding box center [1158, 487] width 26 height 26
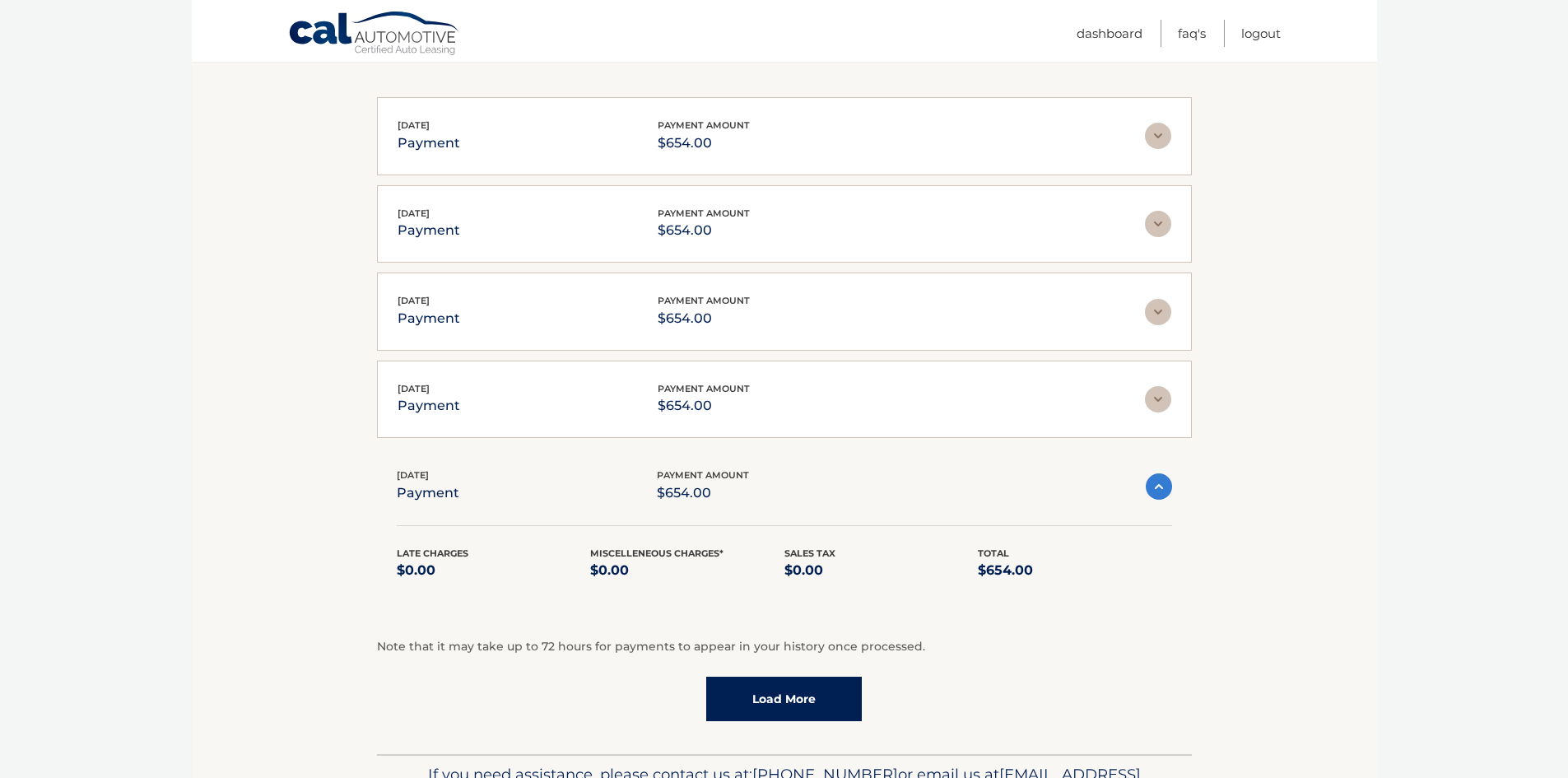
drag, startPoint x: 1151, startPoint y: 405, endPoint x: 1140, endPoint y: 375, distance: 32.0
click at [1149, 403] on img at bounding box center [1158, 399] width 26 height 26
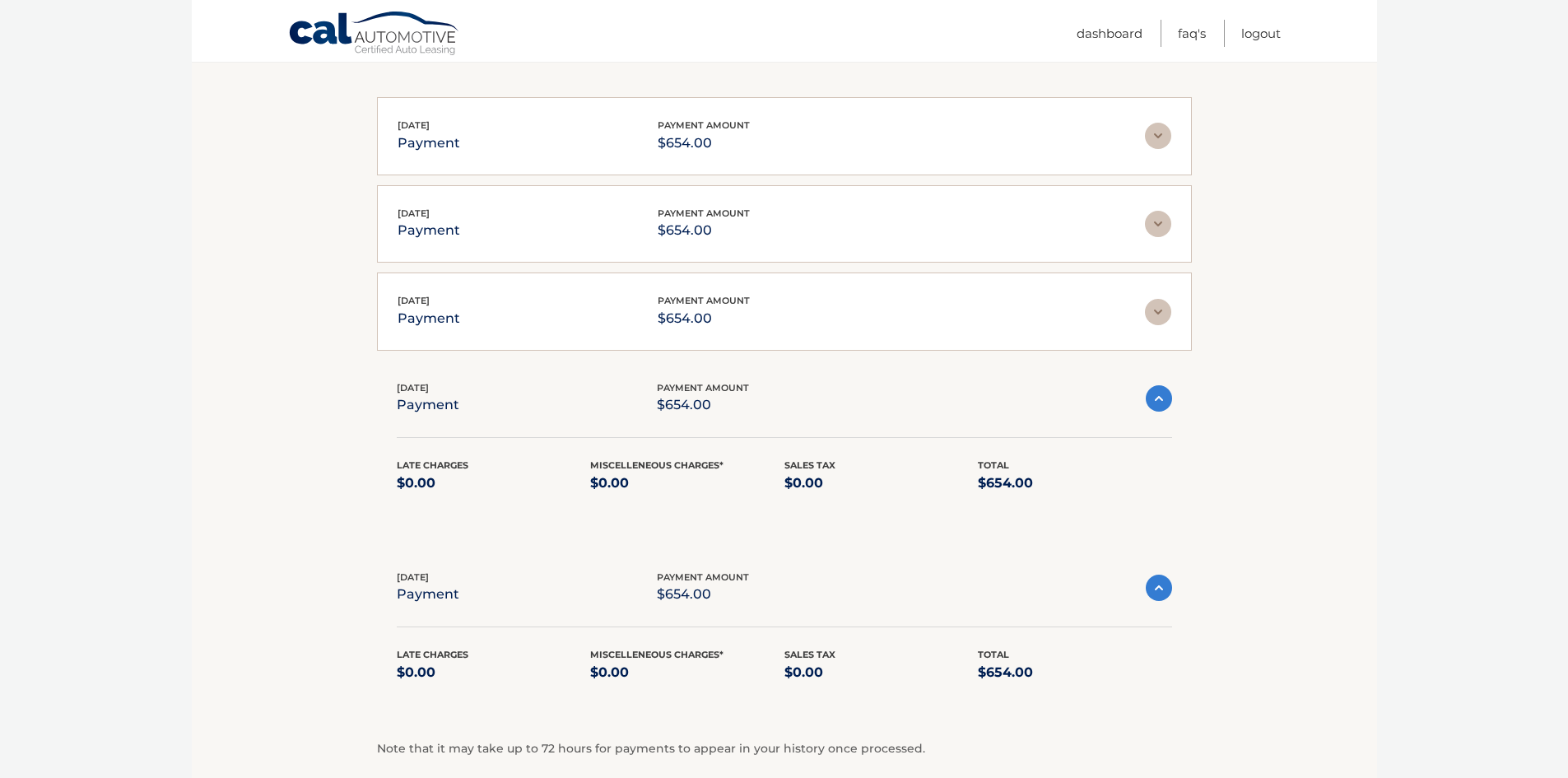
click at [1167, 294] on div "May 01, 2025 payment payment amount $654.00 Late Charges $0.00 Miscelleneous Ch…" at bounding box center [784, 312] width 815 height 78
click at [1156, 315] on img at bounding box center [1158, 312] width 26 height 26
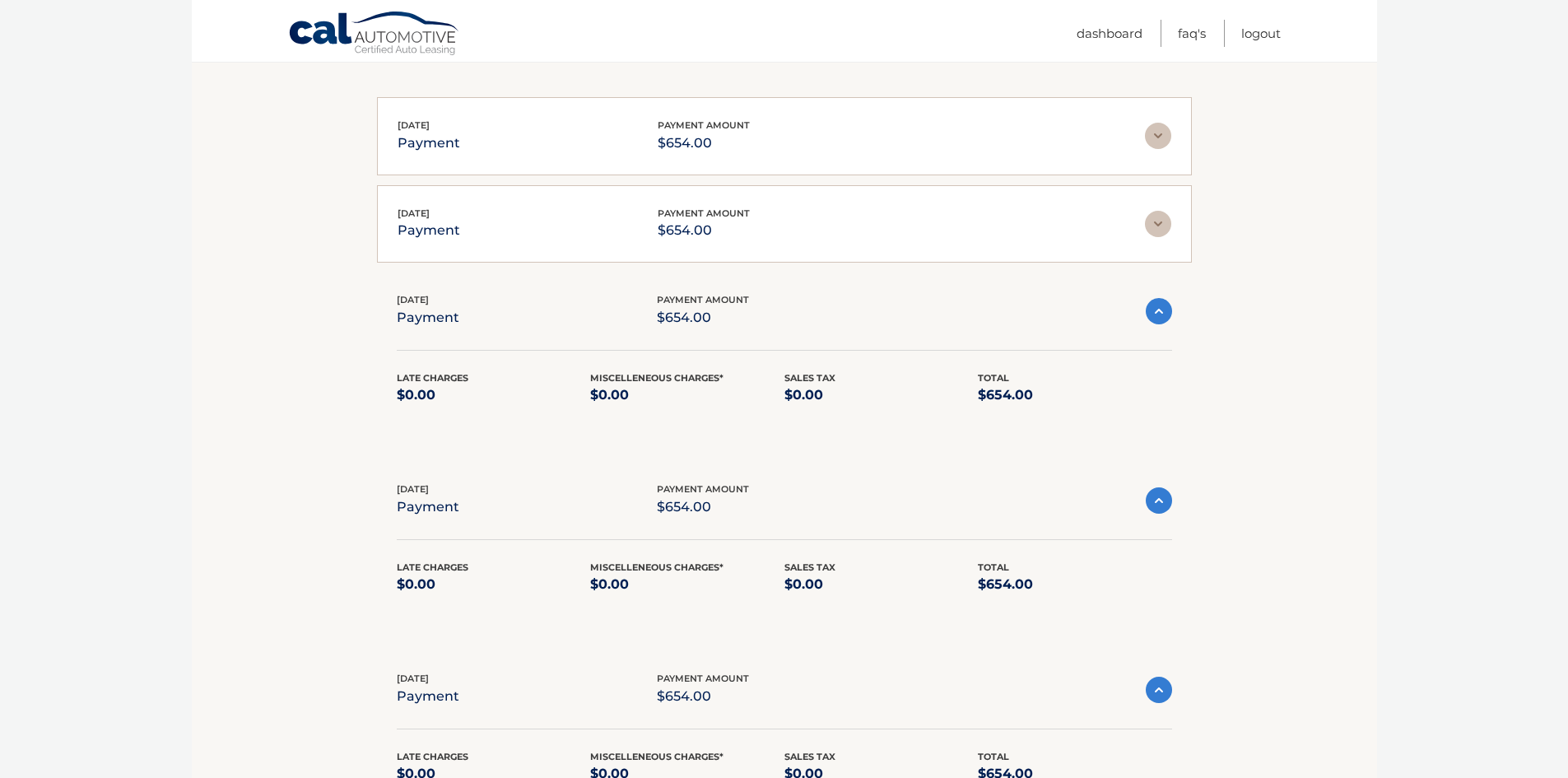
click at [1157, 233] on img at bounding box center [1158, 224] width 26 height 26
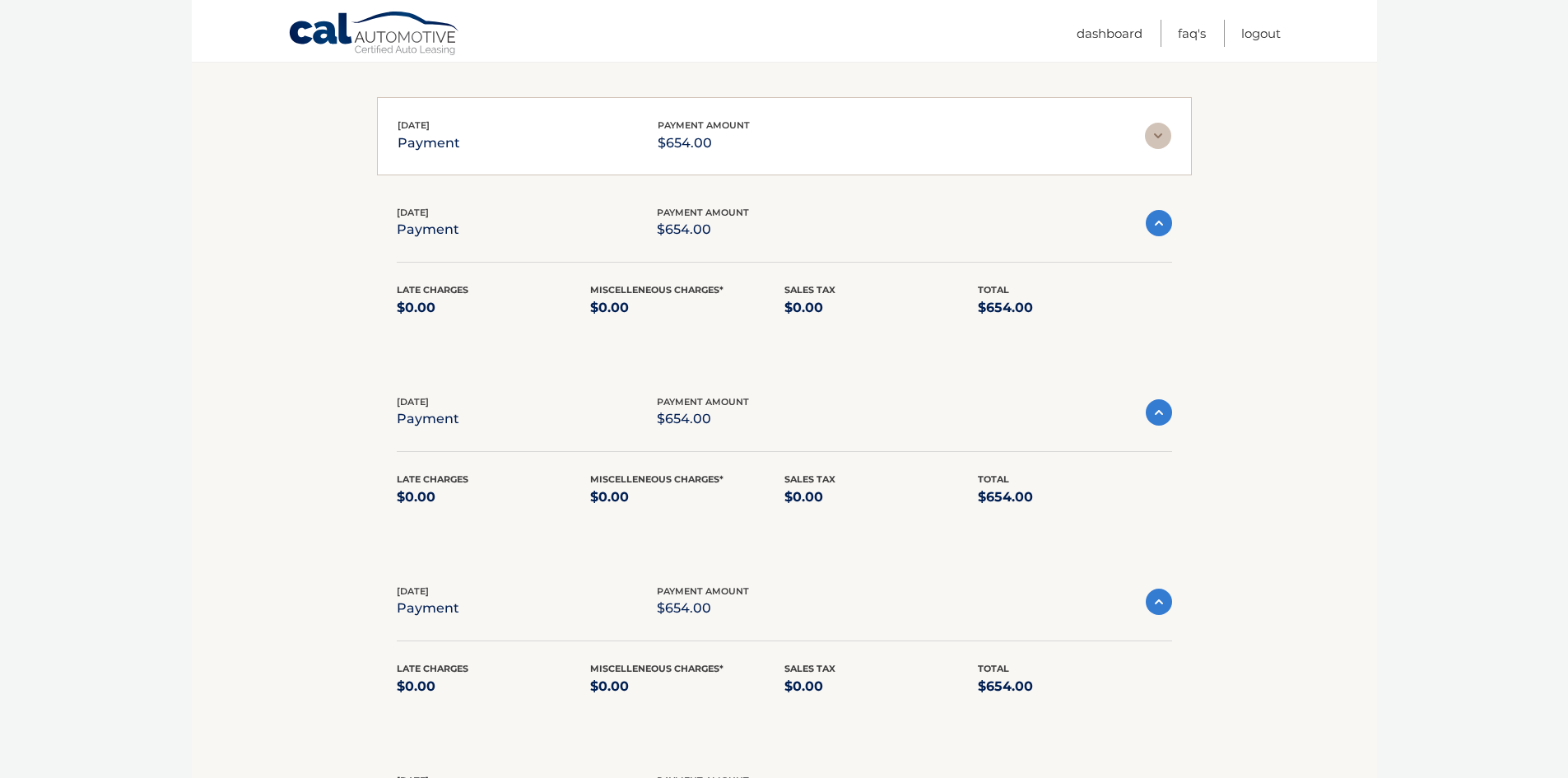
click at [1154, 135] on img at bounding box center [1158, 135] width 26 height 26
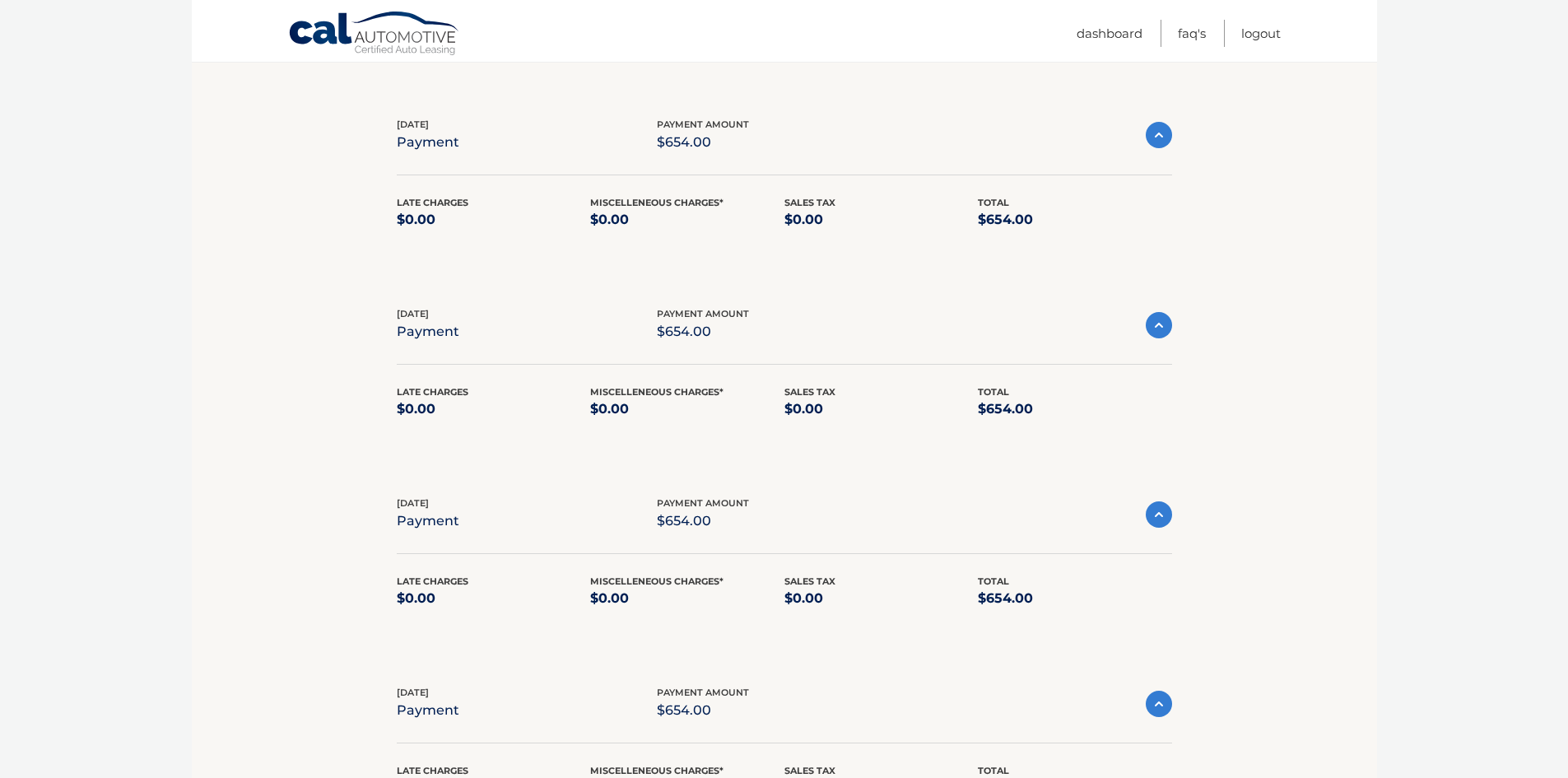
click at [1164, 139] on img at bounding box center [1159, 134] width 26 height 26
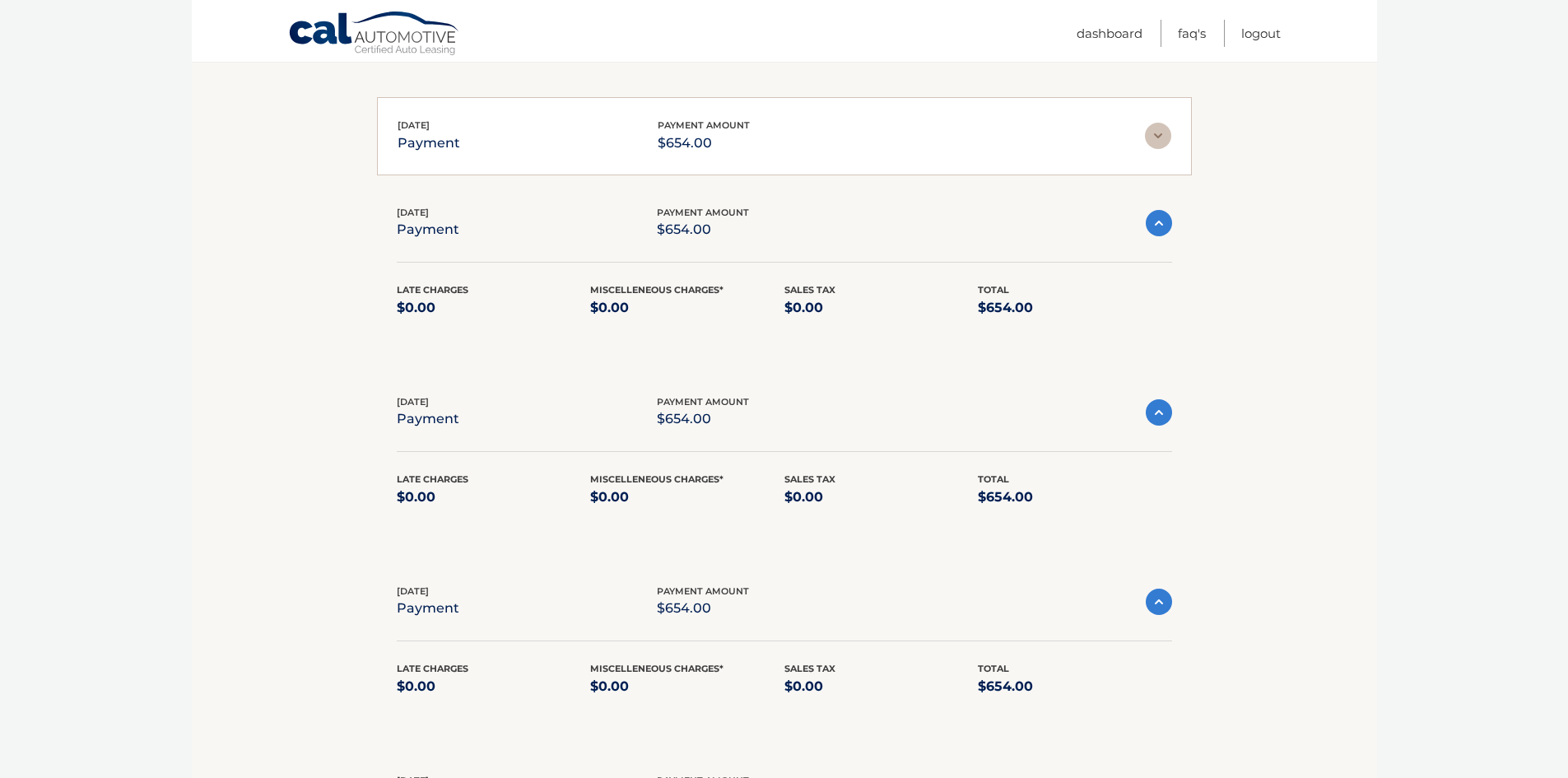
click at [1163, 193] on div "Jun 02, 2025 payment payment amount $654.00 Late Charges $0.00 Miscelleneous Ch…" at bounding box center [784, 272] width 815 height 173
click at [1165, 234] on img at bounding box center [1159, 223] width 26 height 26
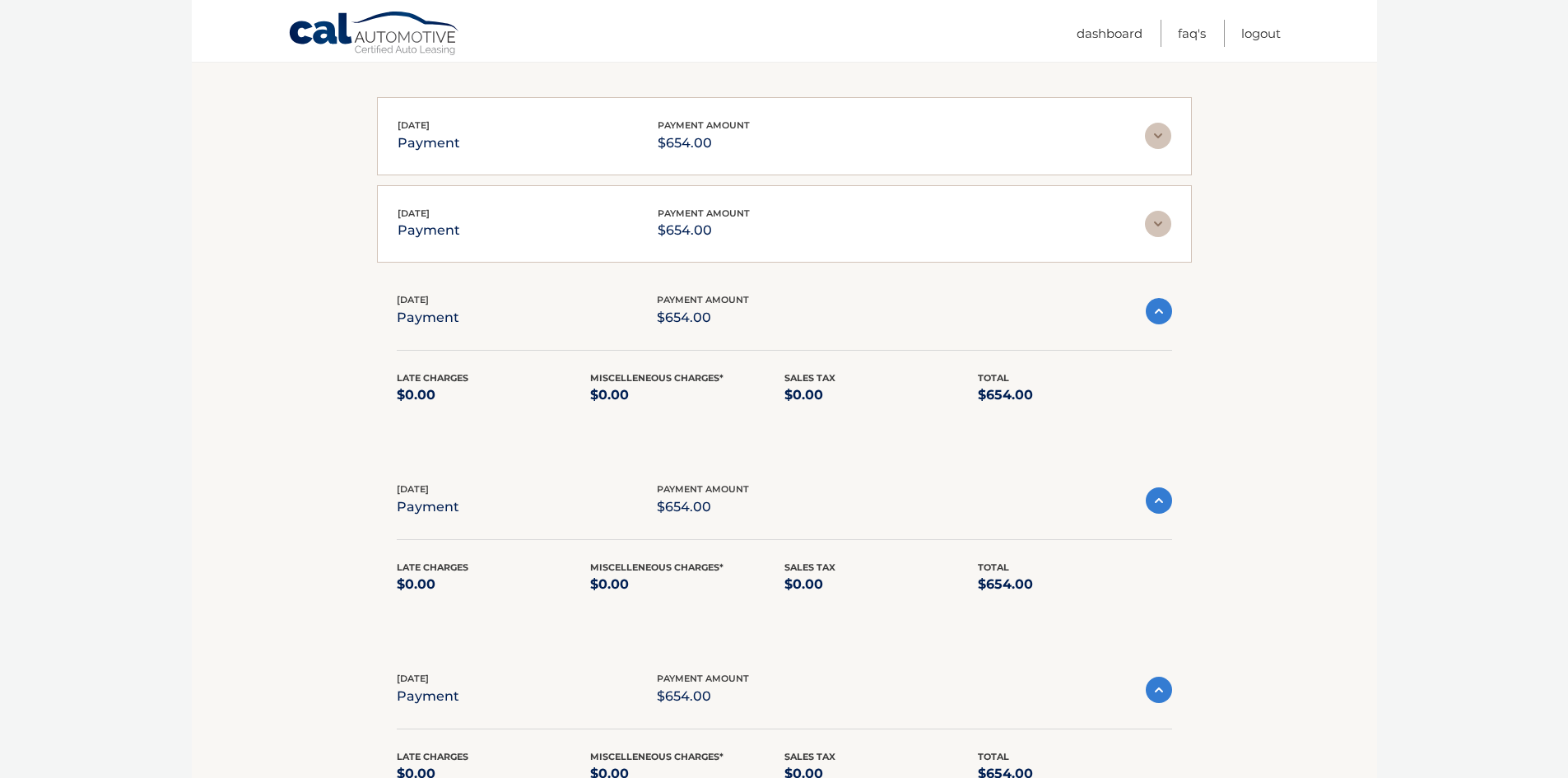
click at [1155, 312] on img at bounding box center [1159, 311] width 26 height 26
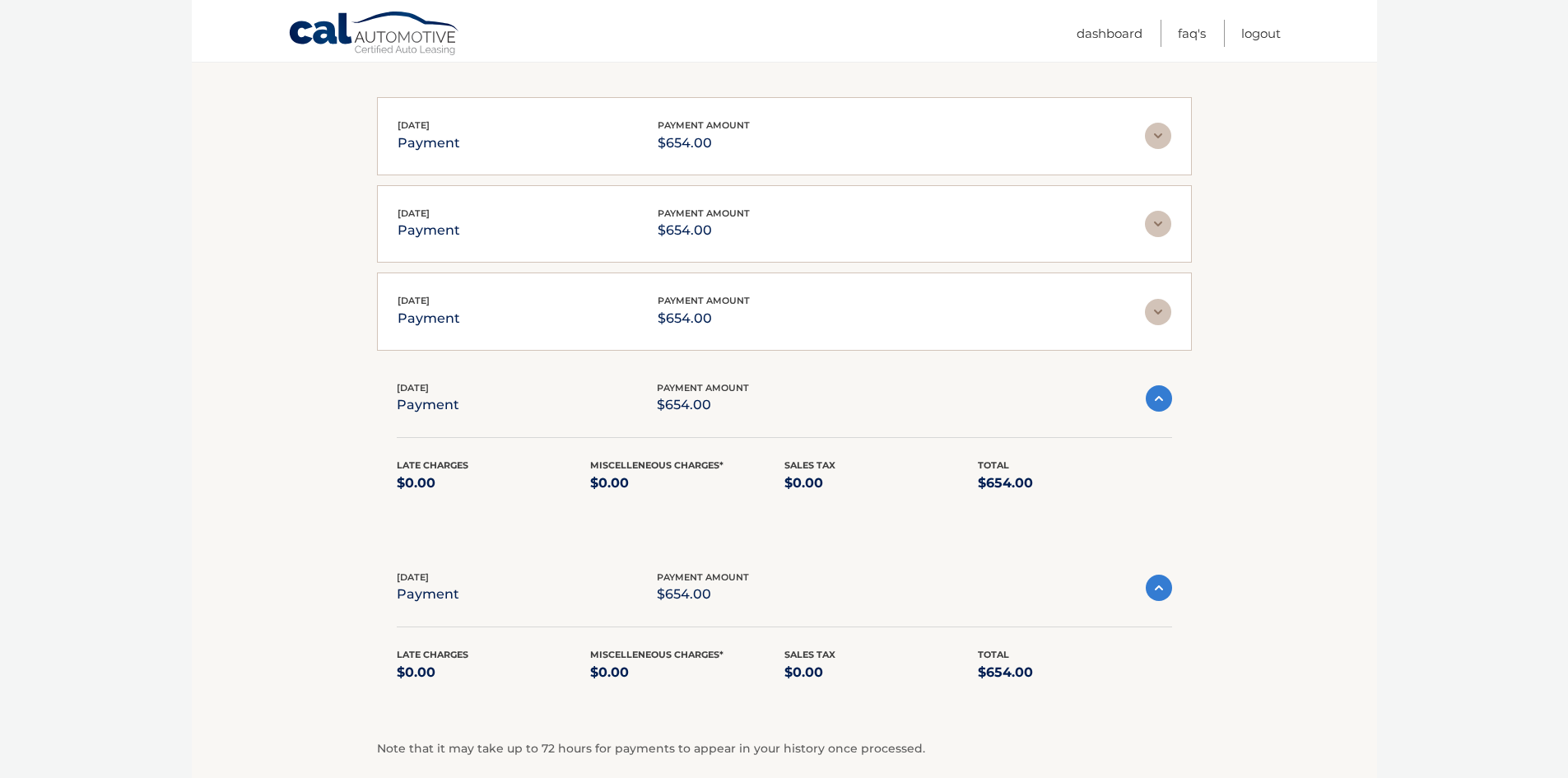
click at [1161, 409] on img at bounding box center [1159, 398] width 26 height 26
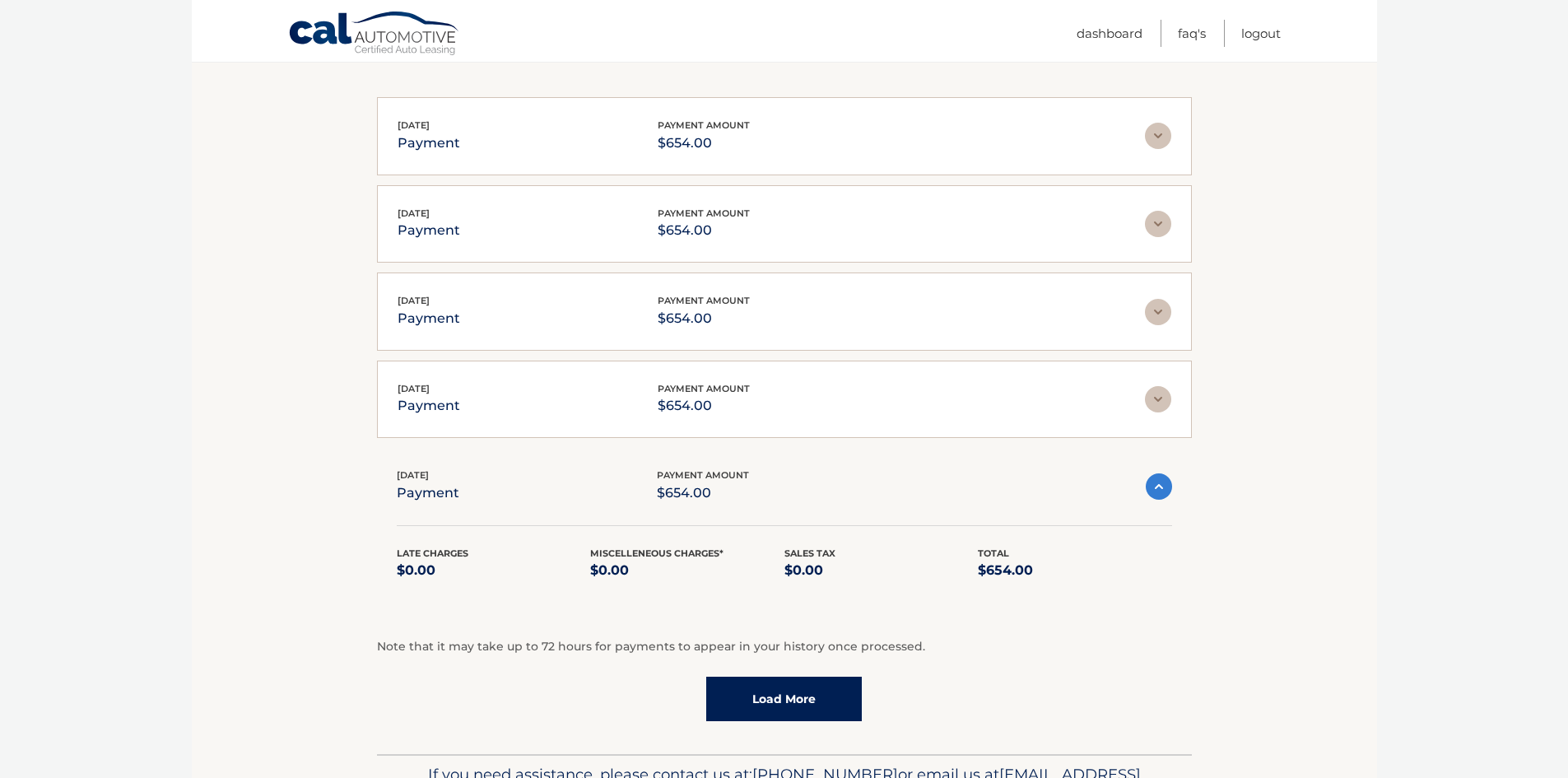
click at [1167, 491] on img at bounding box center [1159, 486] width 26 height 26
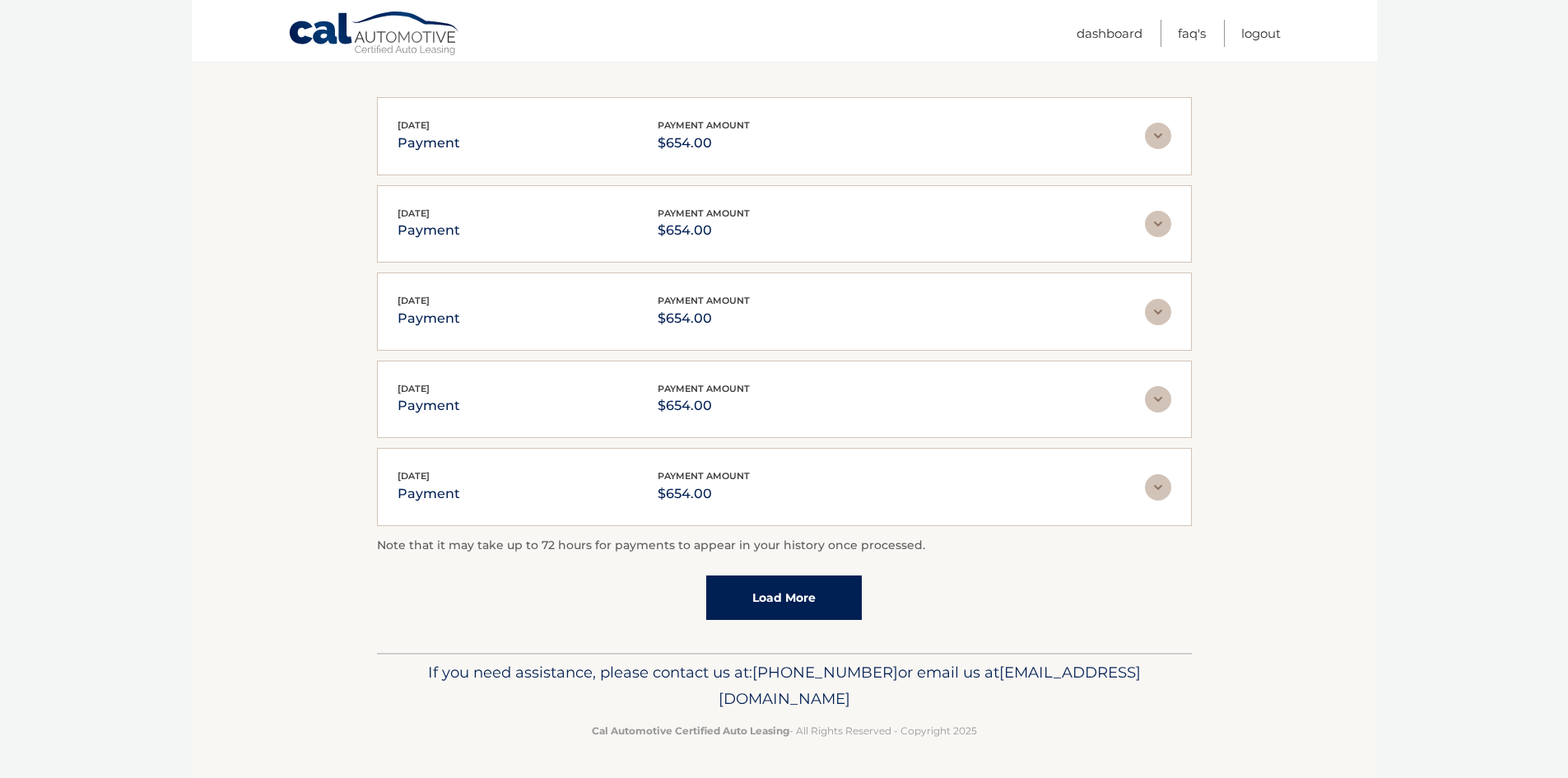
click at [828, 595] on link "Load More" at bounding box center [784, 598] width 156 height 44
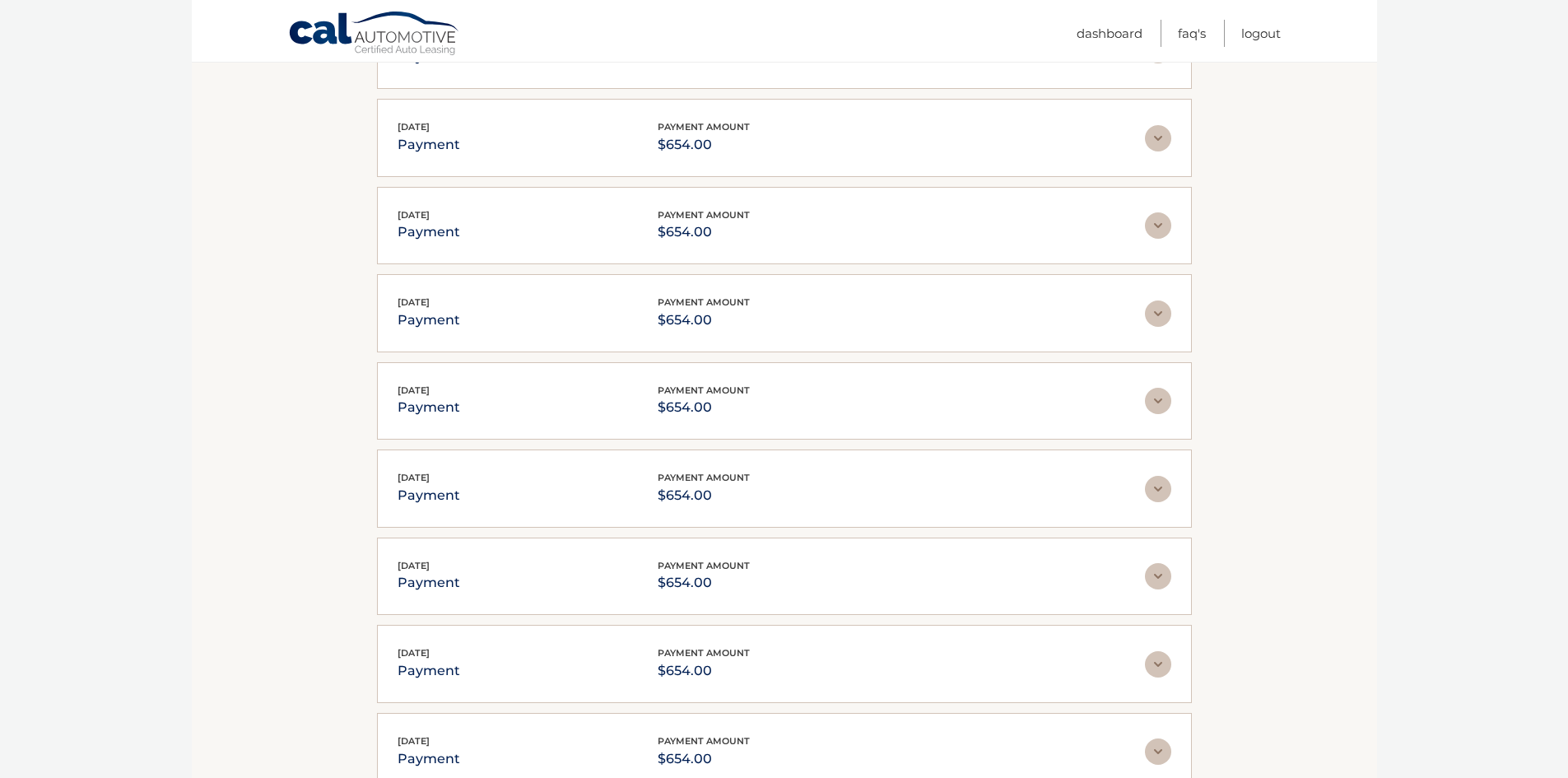
scroll to position [2440, 0]
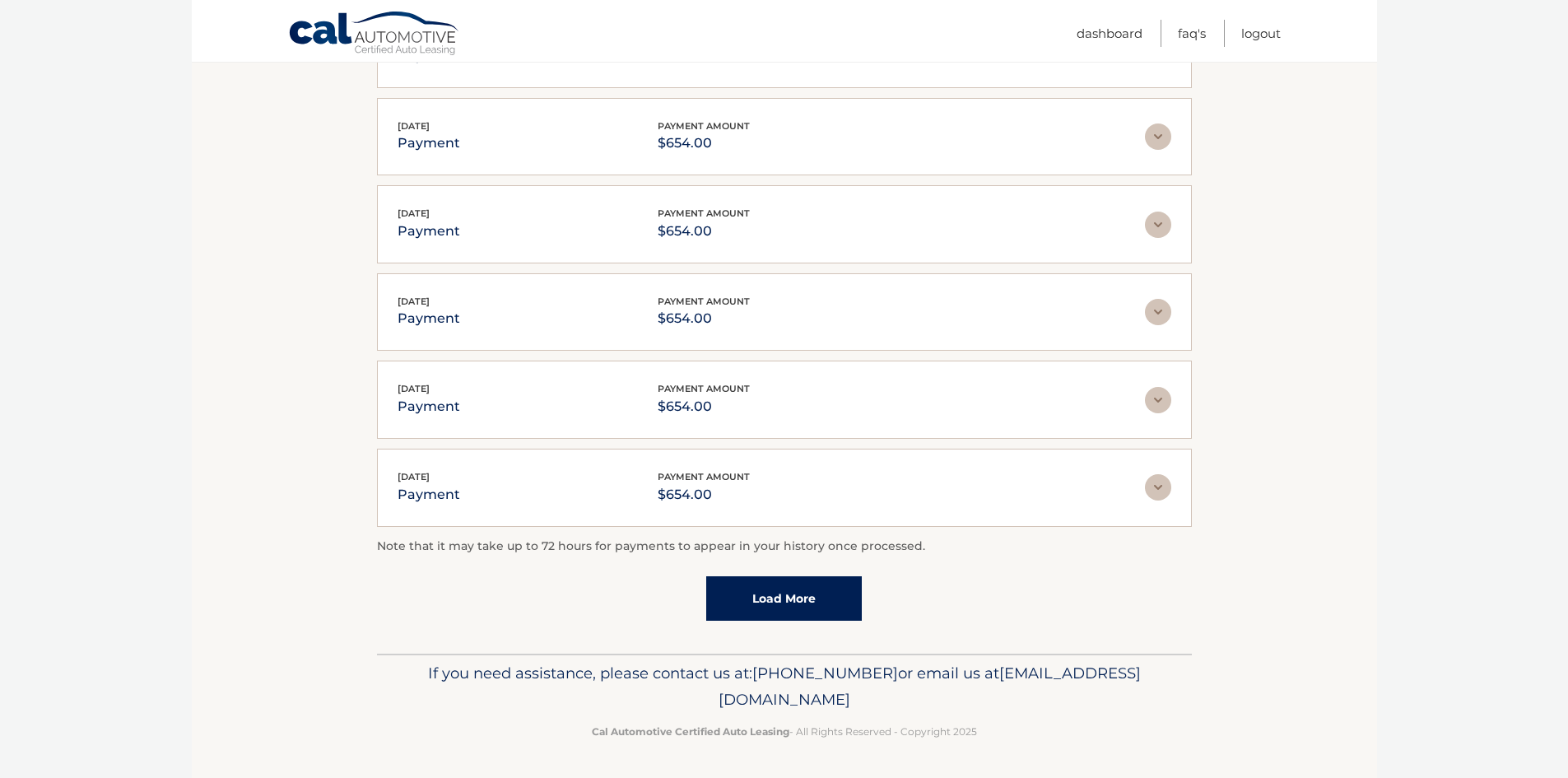
click at [795, 596] on link "Load More" at bounding box center [784, 598] width 156 height 44
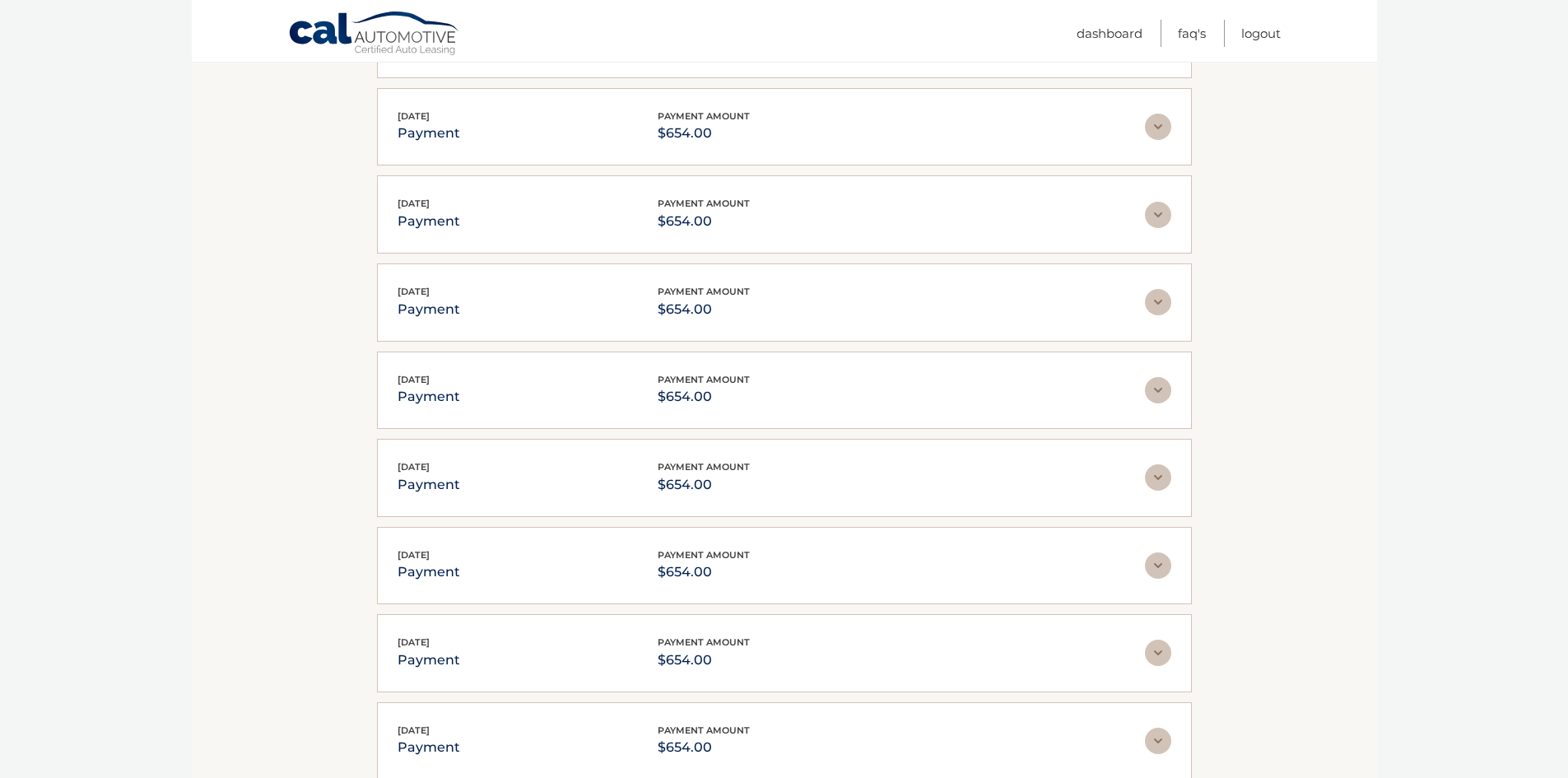
scroll to position [2880, 0]
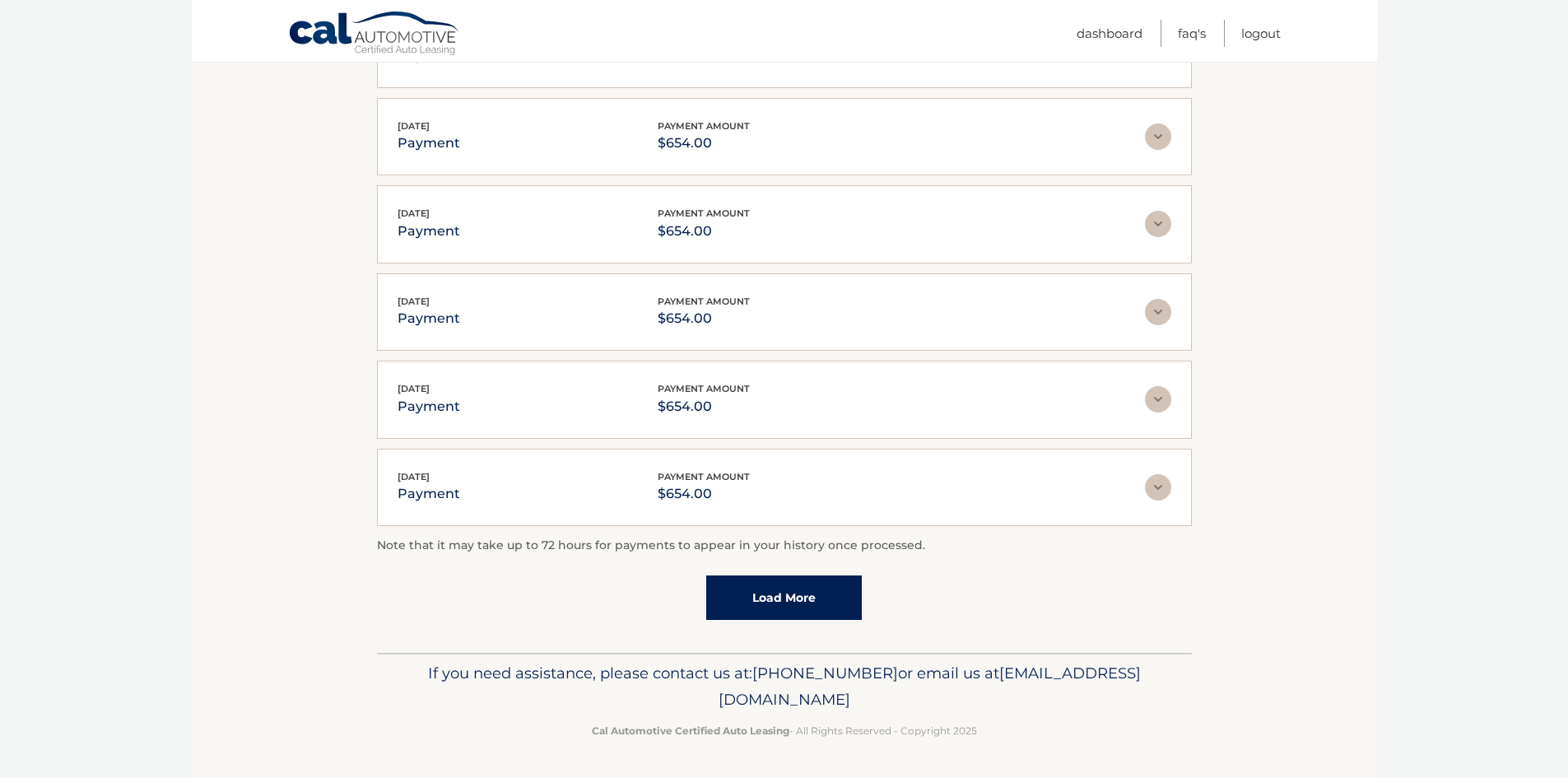
click at [795, 596] on link "Load More" at bounding box center [784, 598] width 156 height 44
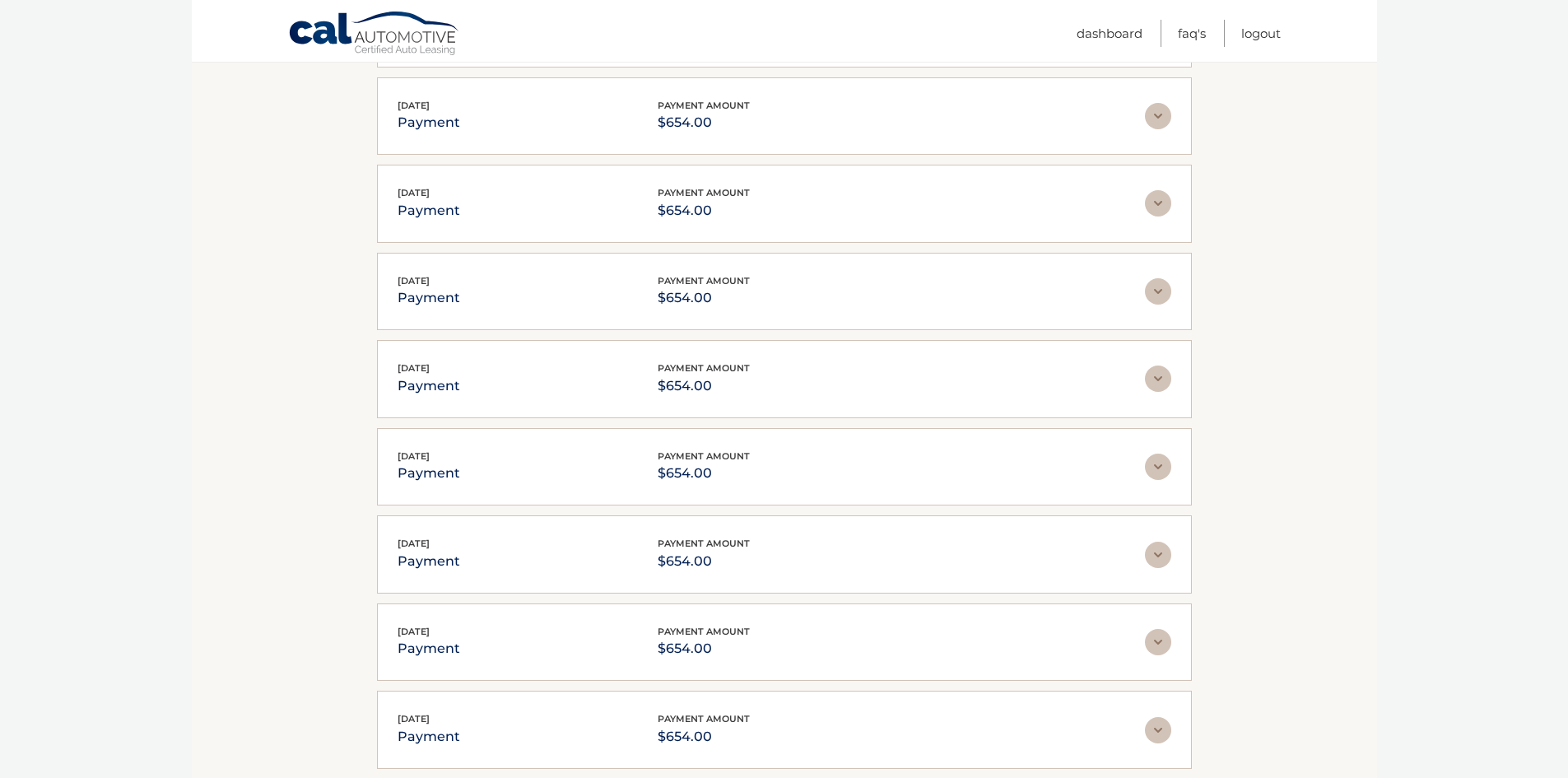
scroll to position [3319, 0]
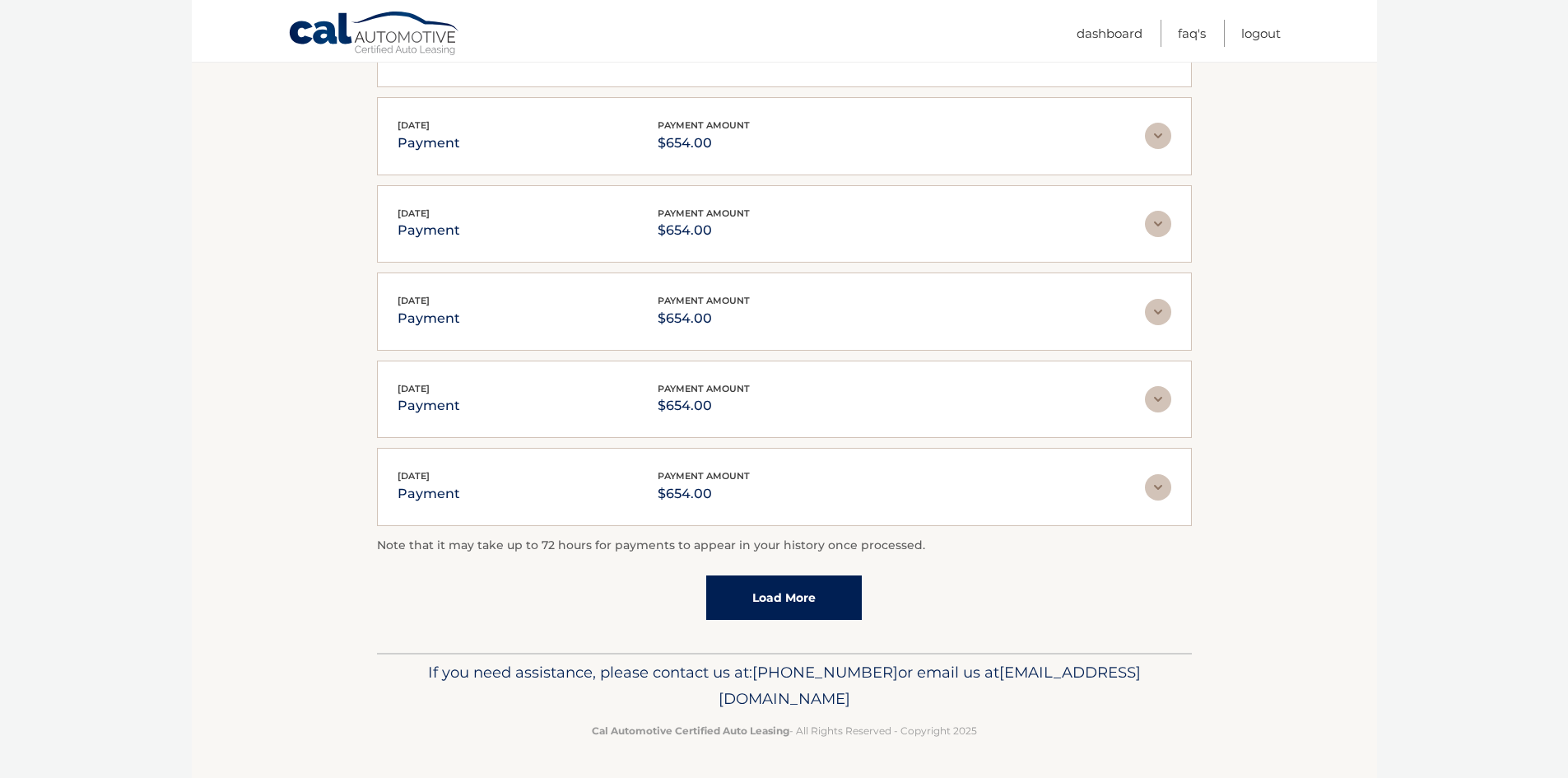
click at [795, 596] on link "Load More" at bounding box center [784, 598] width 156 height 44
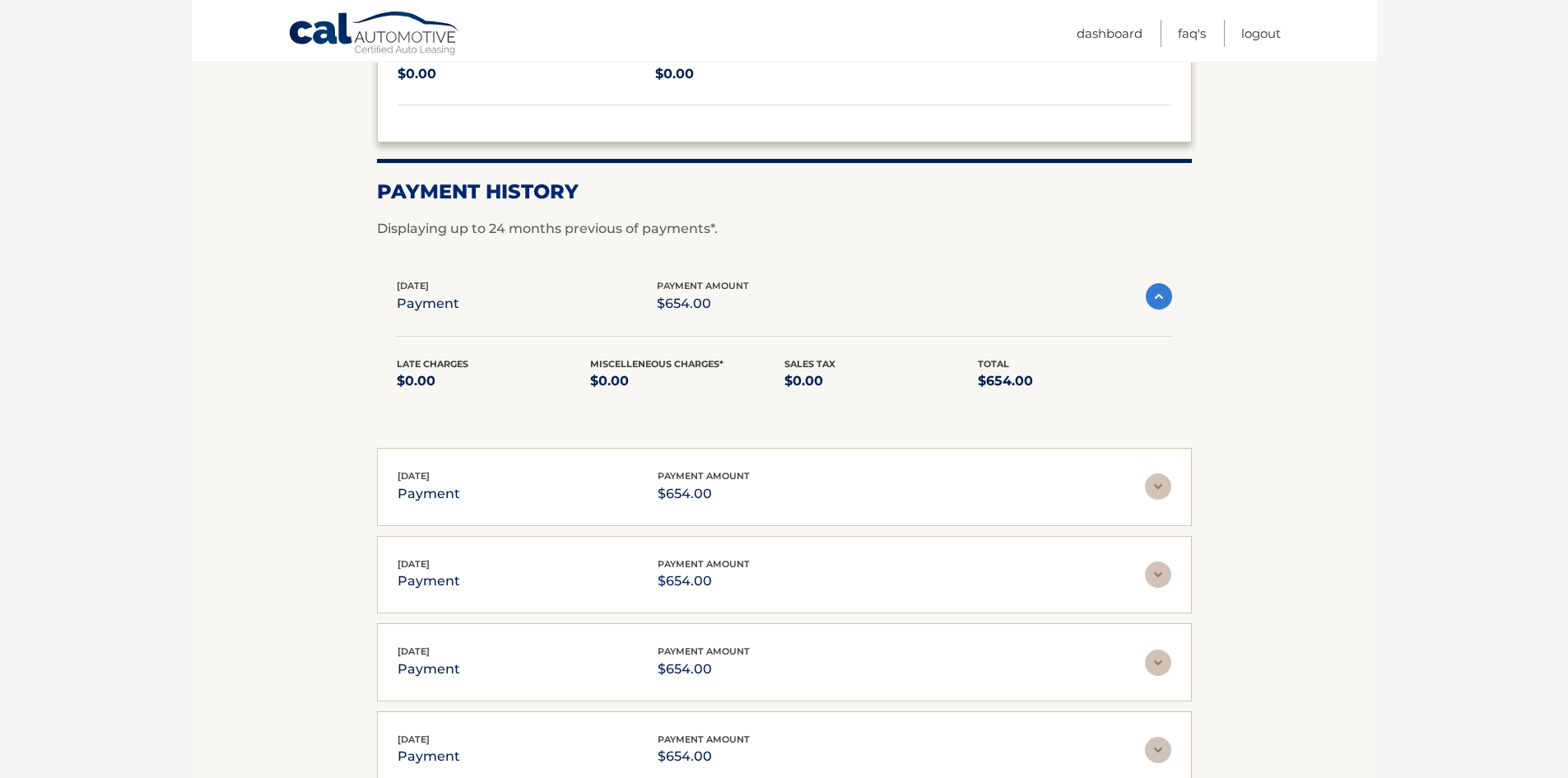
scroll to position [1642, 0]
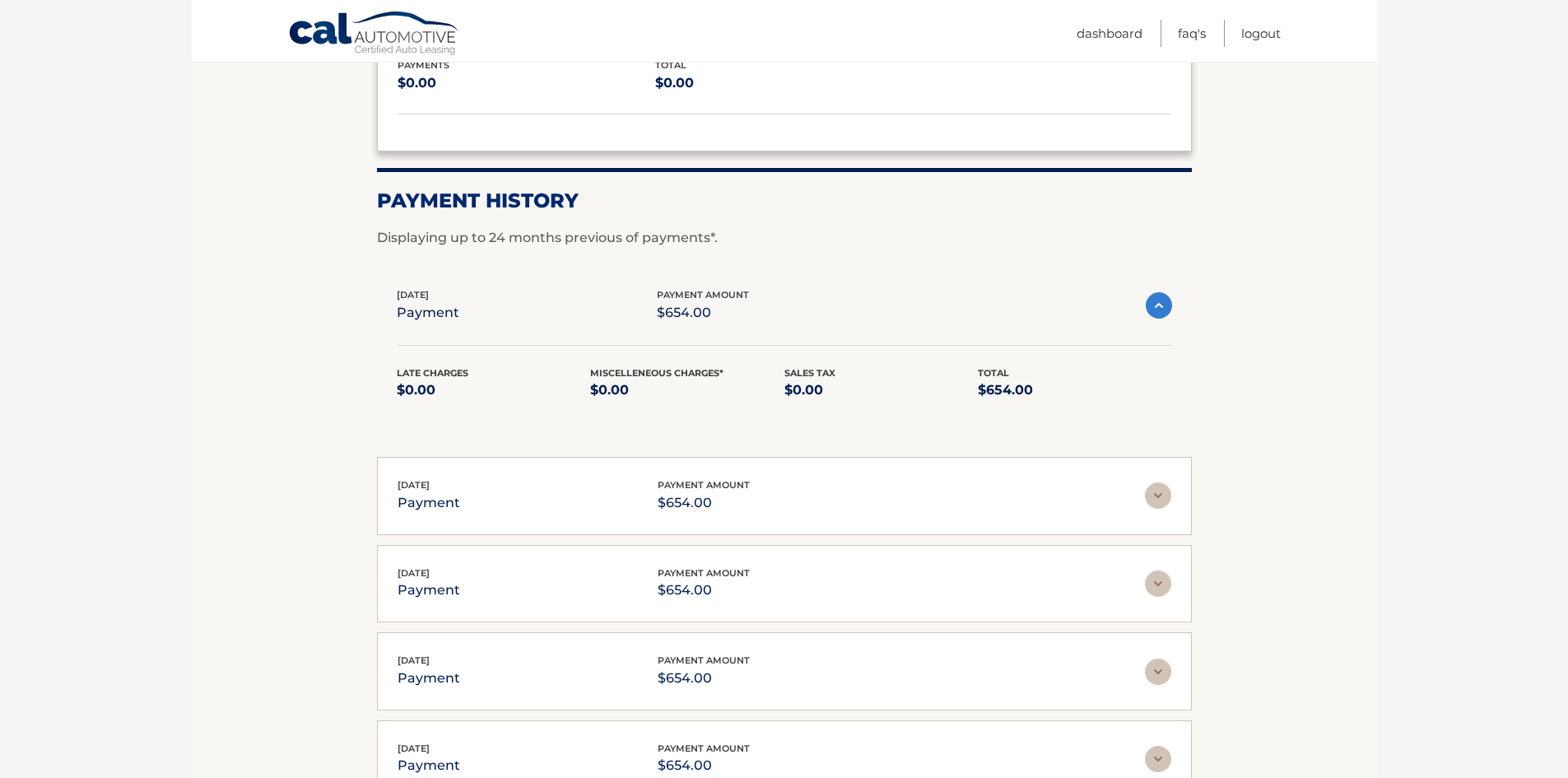
click at [1152, 301] on img at bounding box center [1159, 306] width 26 height 26
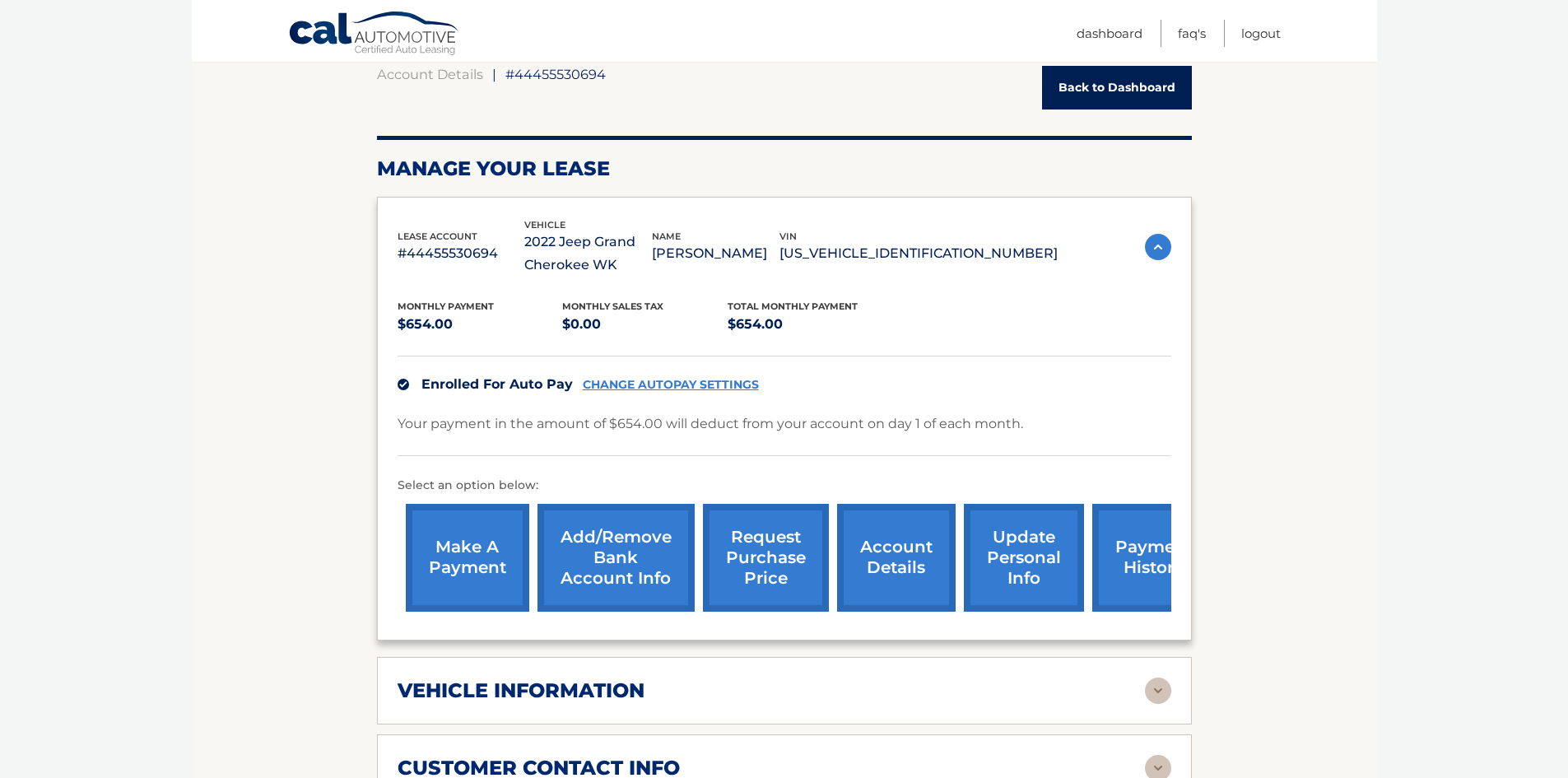
scroll to position [247, 0]
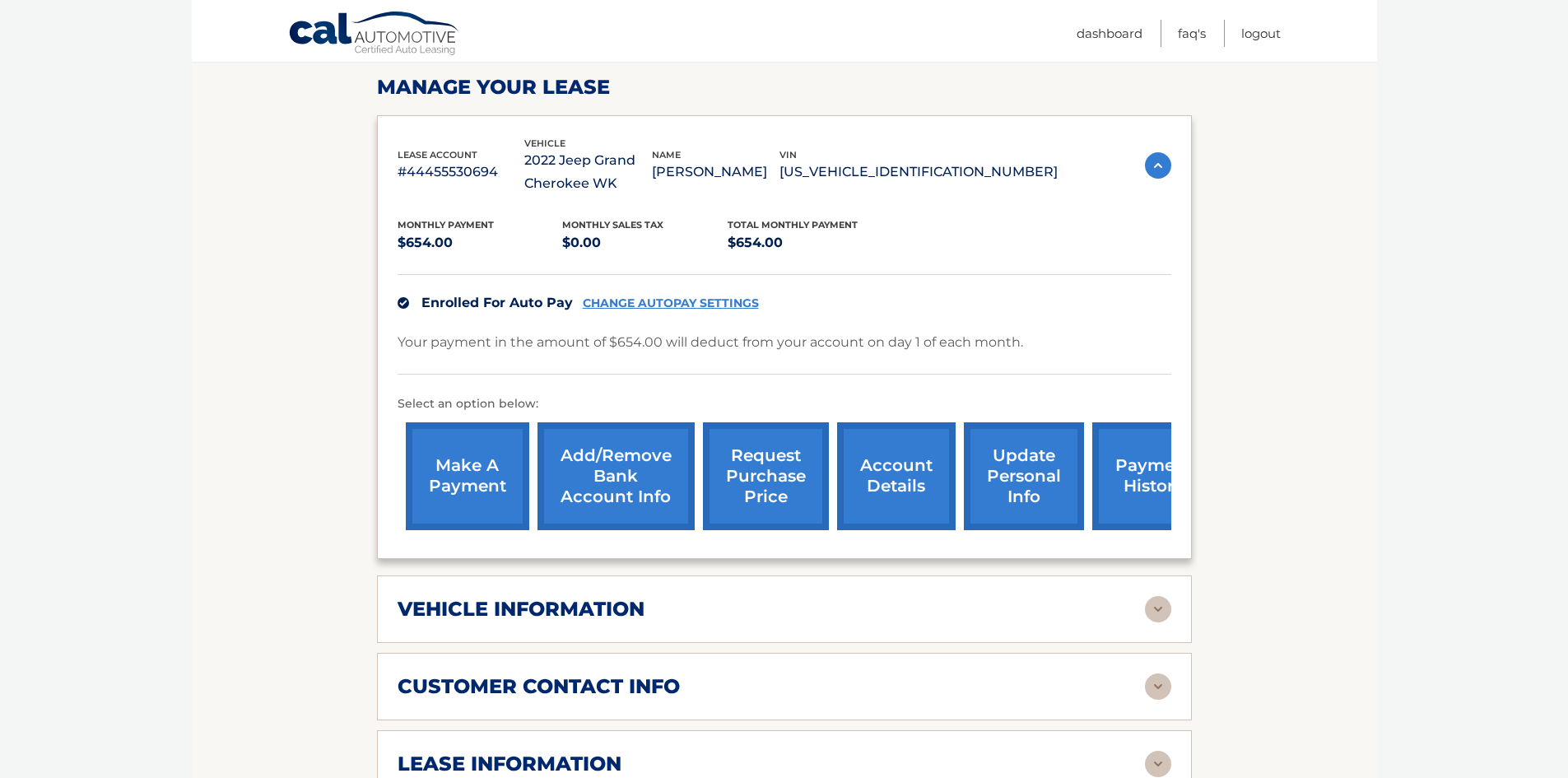
click at [1143, 477] on link "payment history" at bounding box center [1154, 476] width 123 height 108
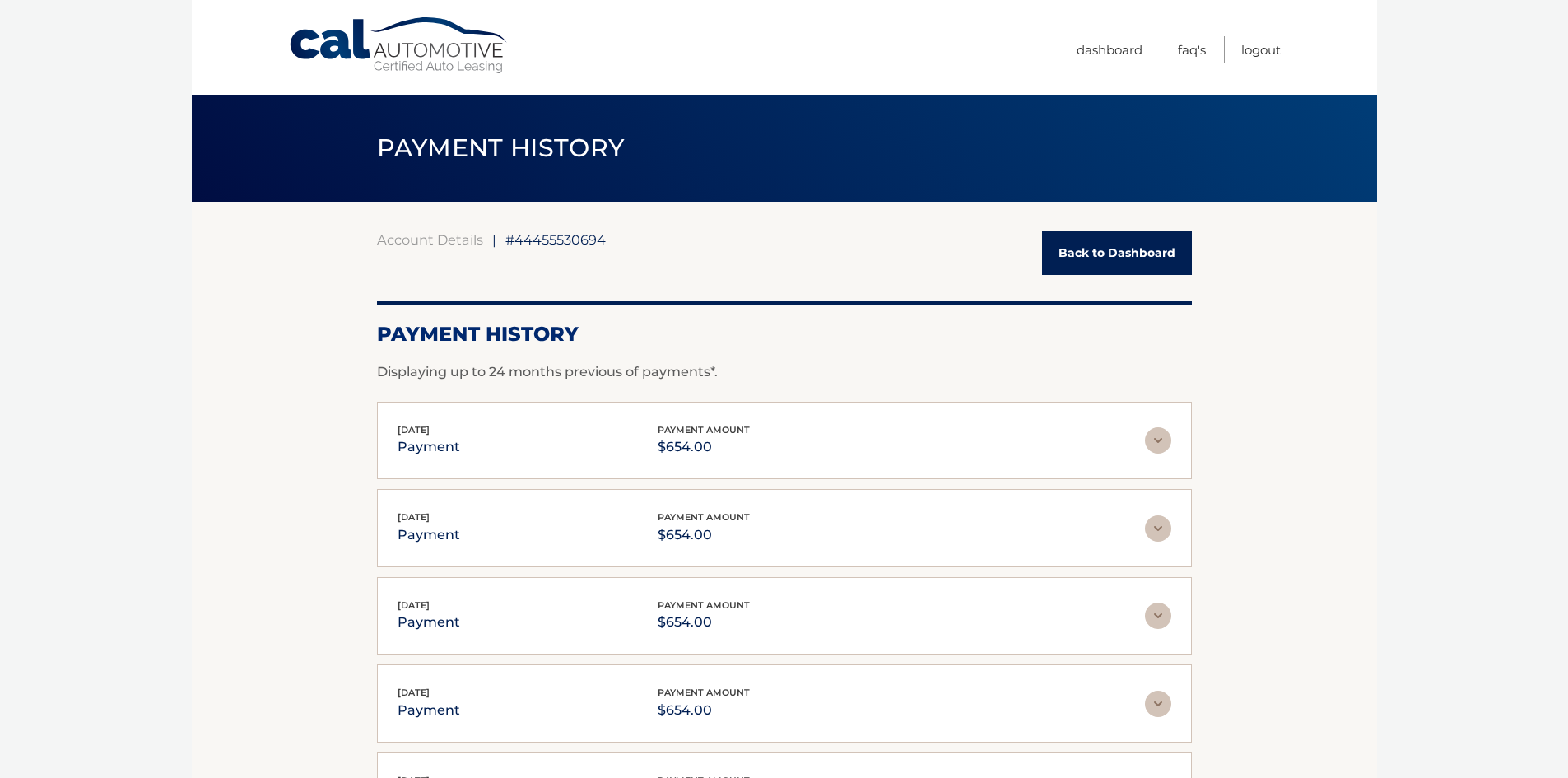
click at [1080, 255] on link "Back to Dashboard" at bounding box center [1117, 253] width 150 height 43
